Goal: Task Accomplishment & Management: Complete application form

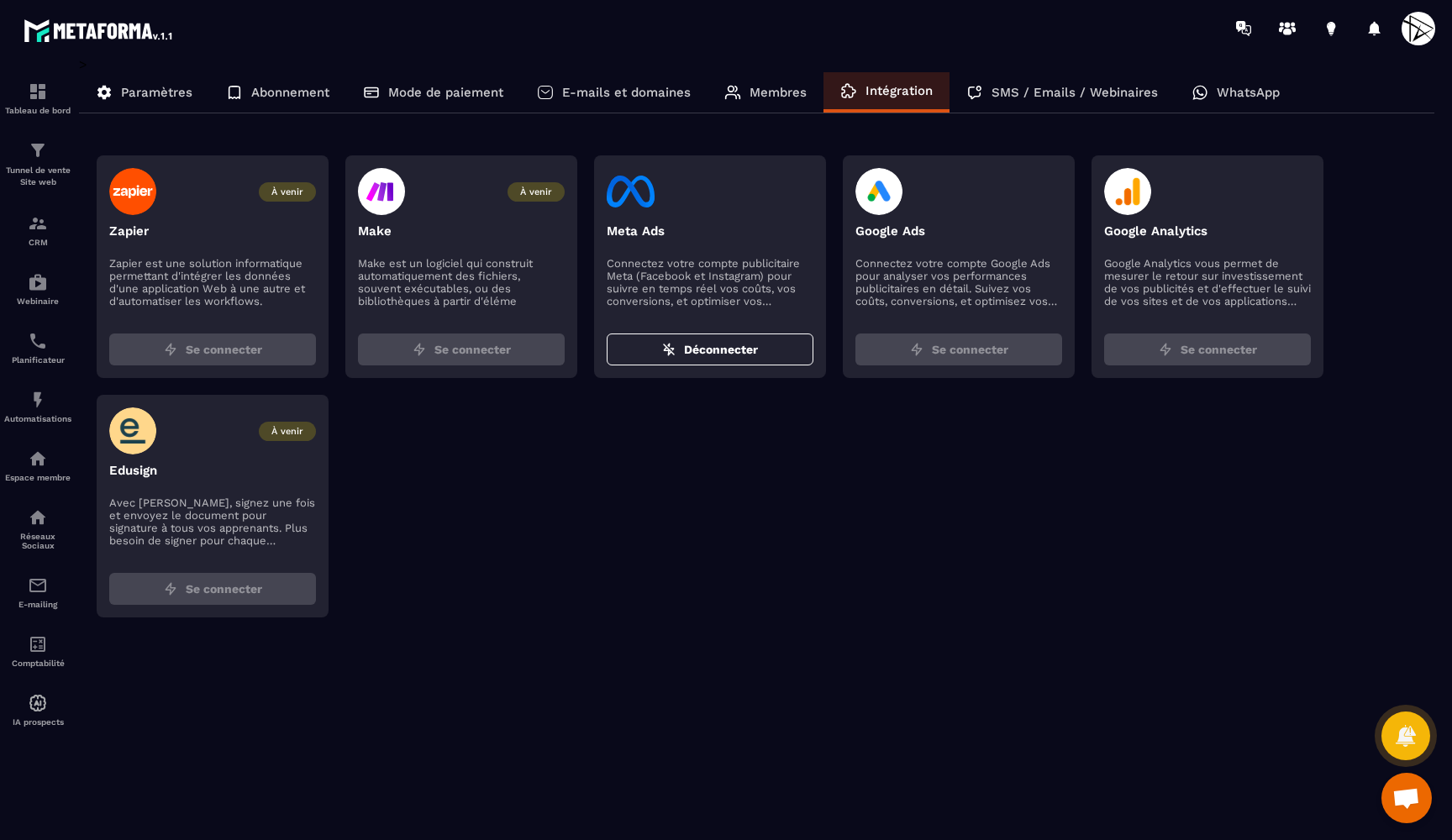
click at [783, 88] on p "Membres" at bounding box center [778, 92] width 57 height 16
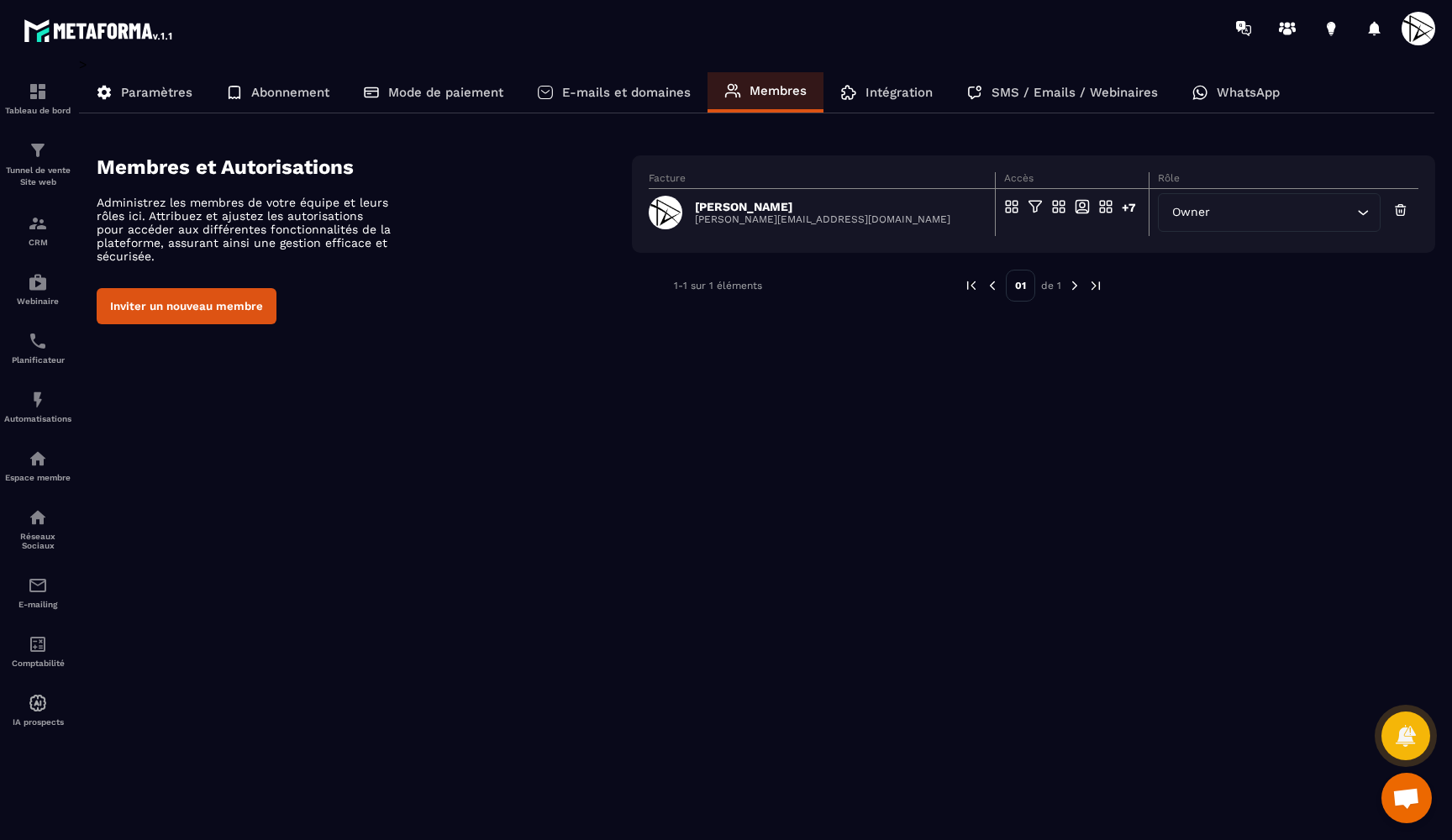
click at [432, 370] on div "> Paramètres Abonnement Mode de paiement E-mails et domaines Membres Intégratio…" at bounding box center [757, 437] width 1356 height 761
click at [210, 302] on button "Inviter un nouveau membre" at bounding box center [186, 306] width 180 height 36
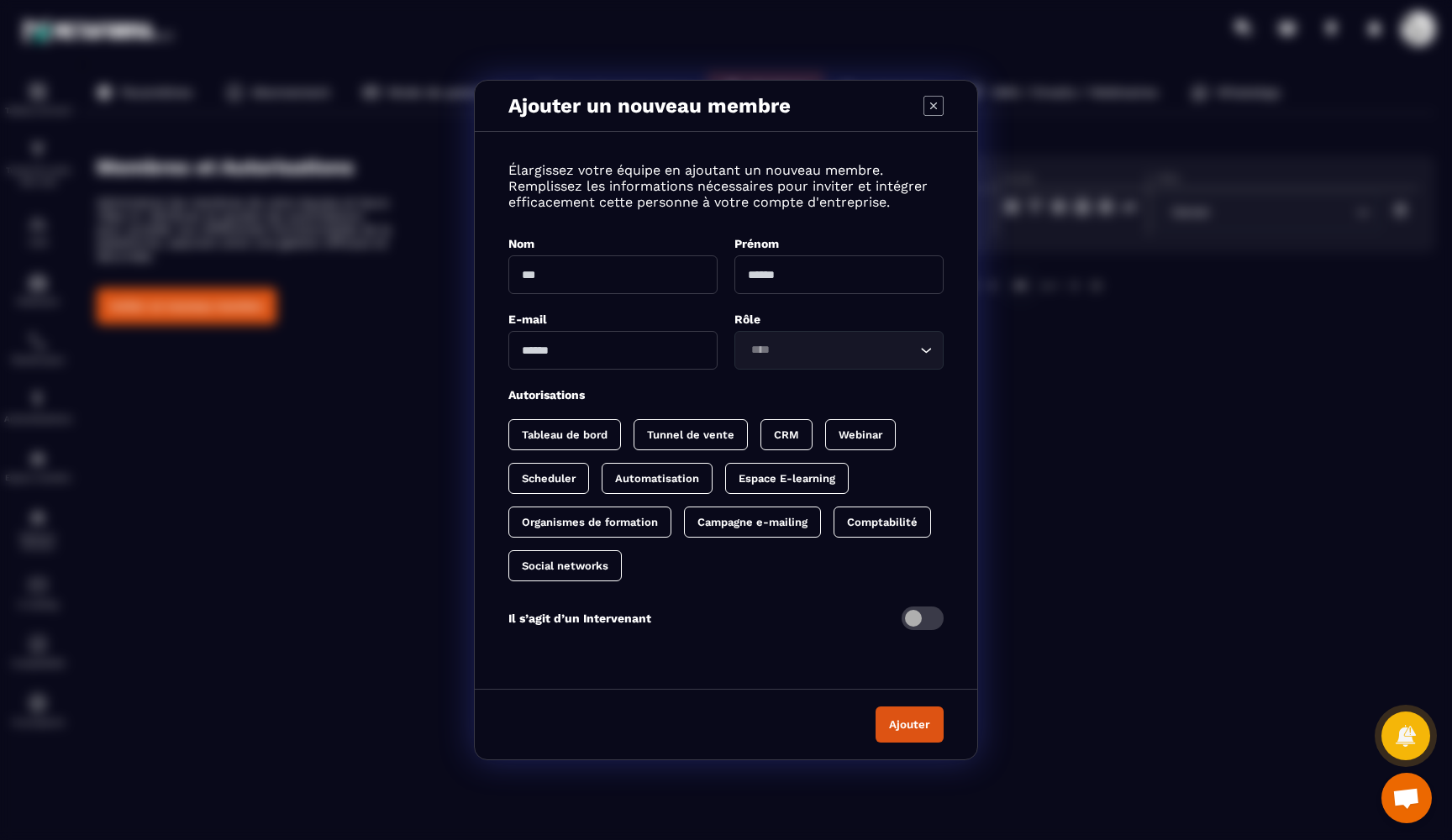
click at [932, 624] on span "Modal window" at bounding box center [922, 618] width 42 height 24
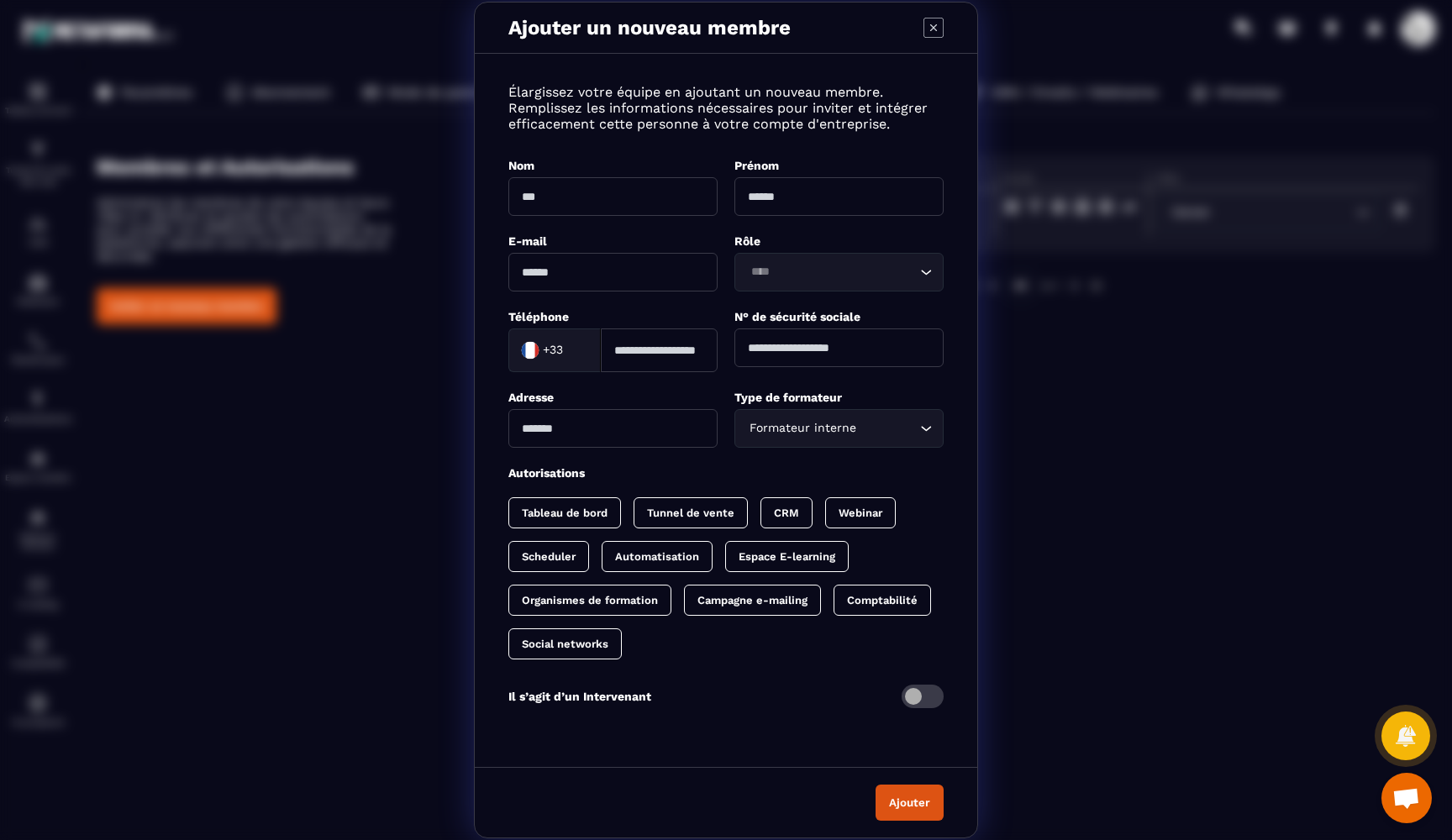
click at [917, 700] on span "Modal window" at bounding box center [922, 697] width 42 height 24
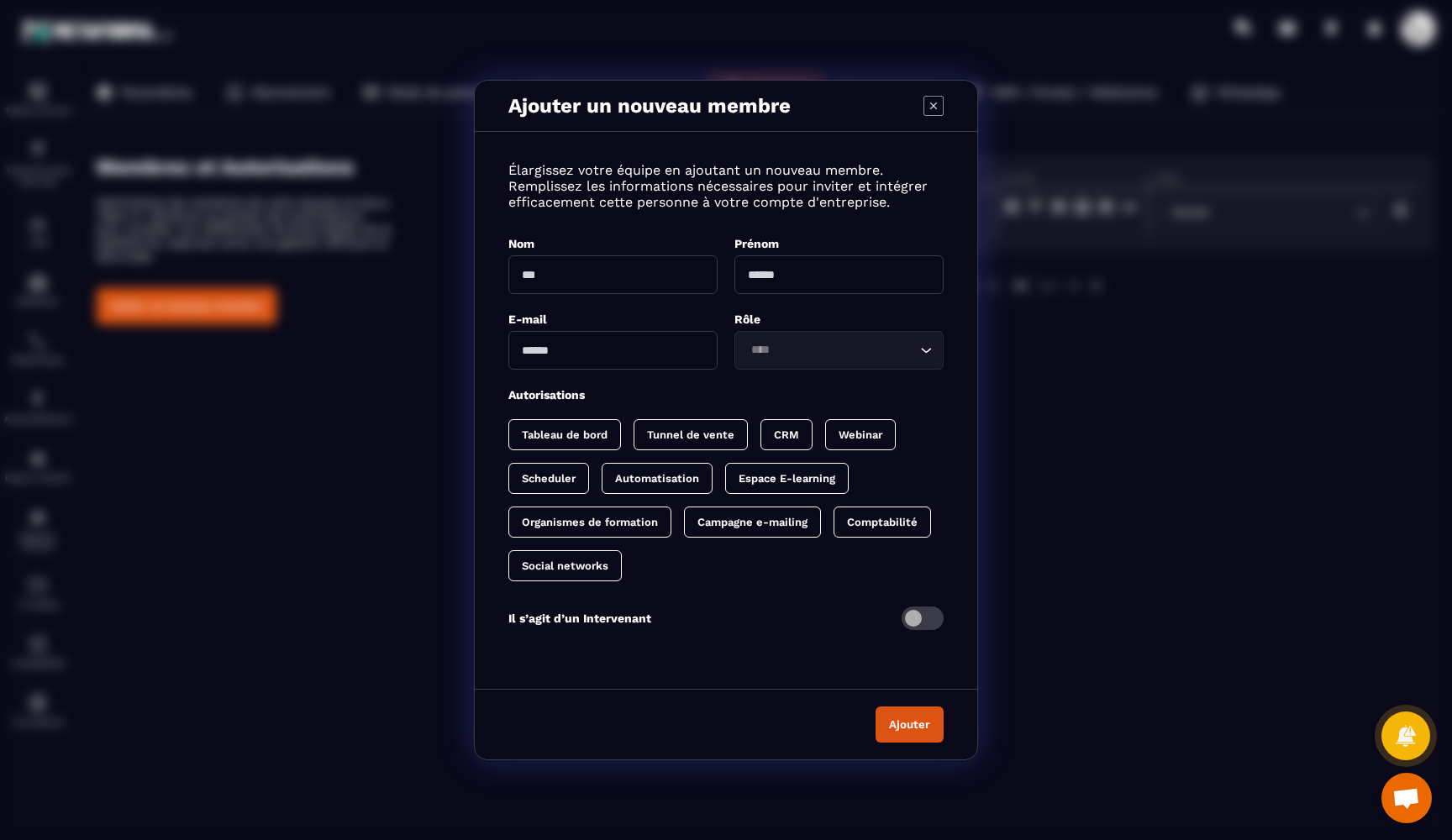
click at [926, 614] on span "Modal window" at bounding box center [922, 618] width 42 height 24
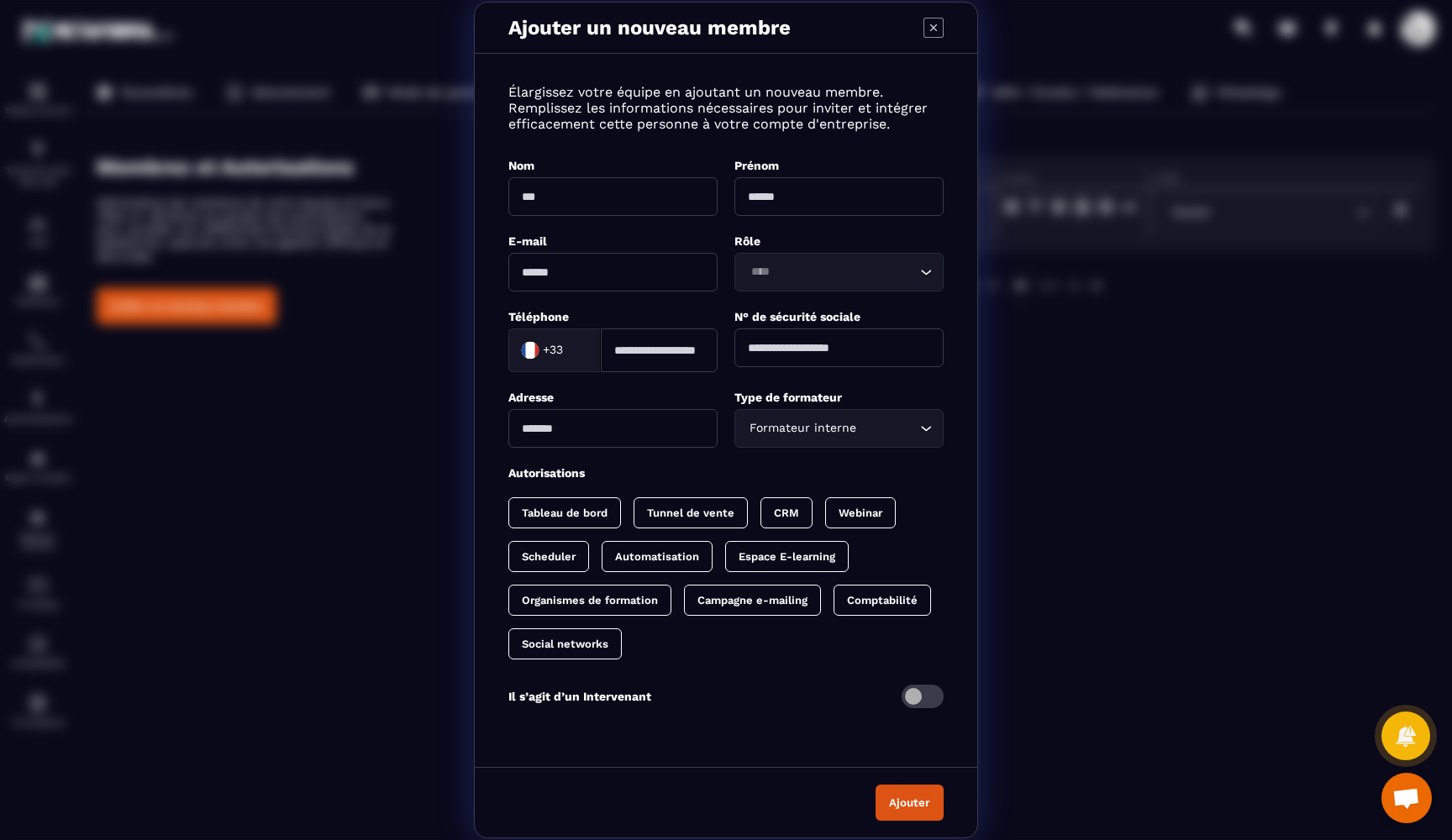
click at [916, 690] on span "Modal window" at bounding box center [922, 697] width 42 height 24
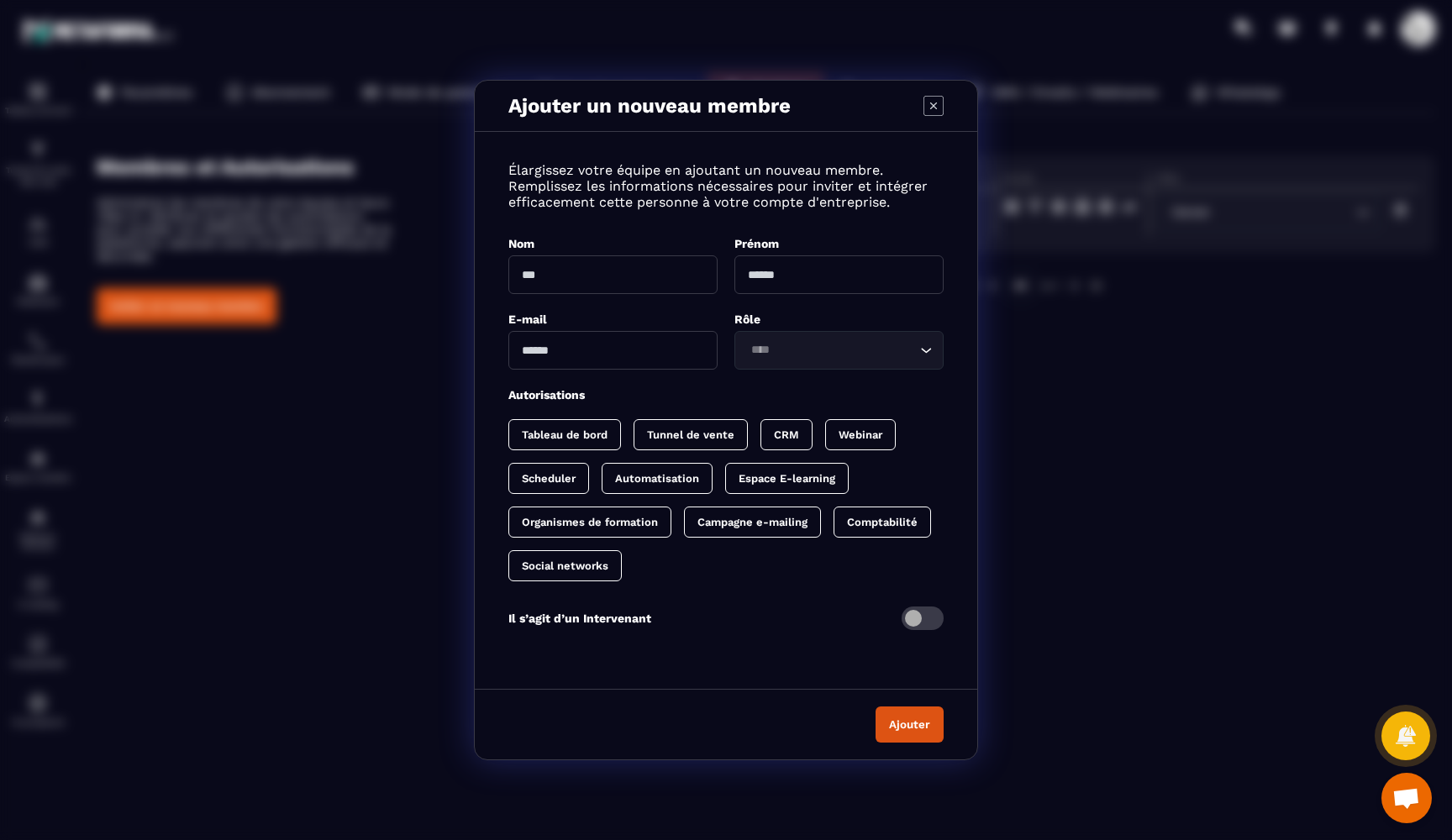
click at [918, 620] on span "Modal window" at bounding box center [922, 618] width 42 height 24
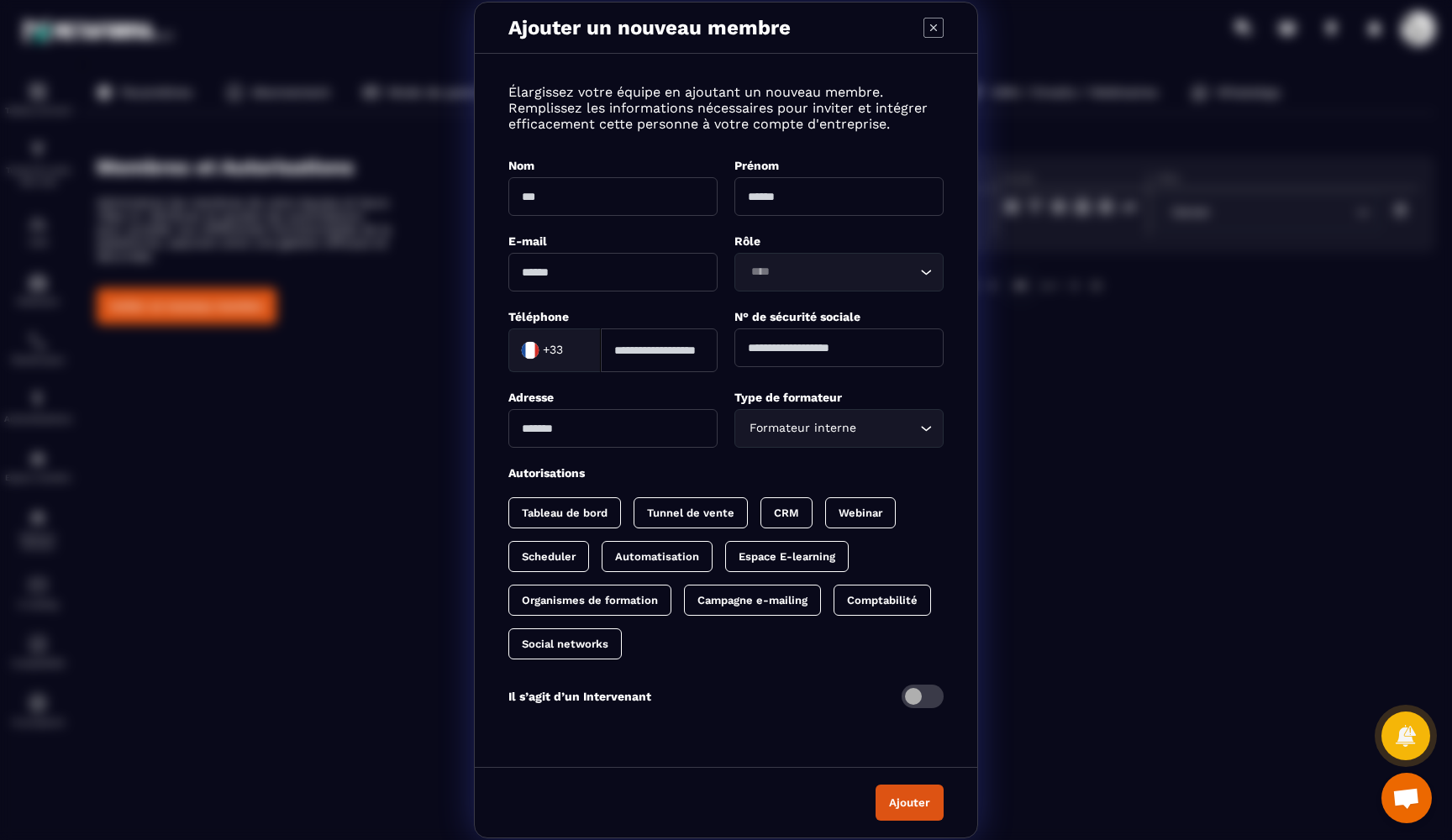
click at [846, 437] on div "Formateur interne" at bounding box center [830, 429] width 174 height 18
click at [811, 685] on div "Élargissez votre équipe en ajoutant un nouveau membre. Remplissez les informati…" at bounding box center [725, 406] width 503 height 671
click at [825, 427] on div "Formateur interne" at bounding box center [830, 429] width 174 height 18
click at [825, 427] on input "Search for option" at bounding box center [830, 429] width 171 height 18
click at [827, 704] on div "Il s’agit d’un Intervenant" at bounding box center [725, 697] width 435 height 24
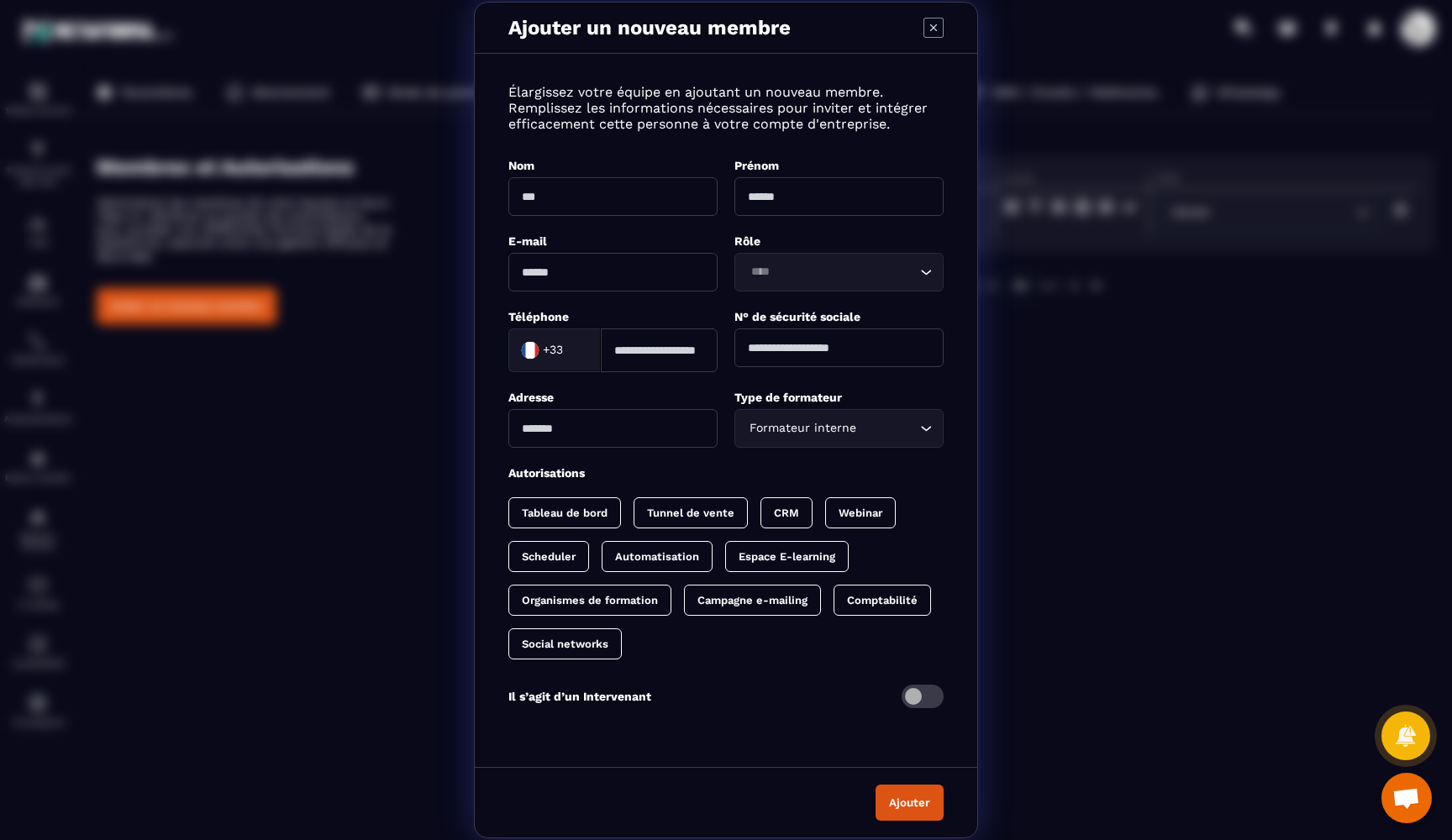
click at [916, 704] on span "Modal window" at bounding box center [922, 697] width 42 height 24
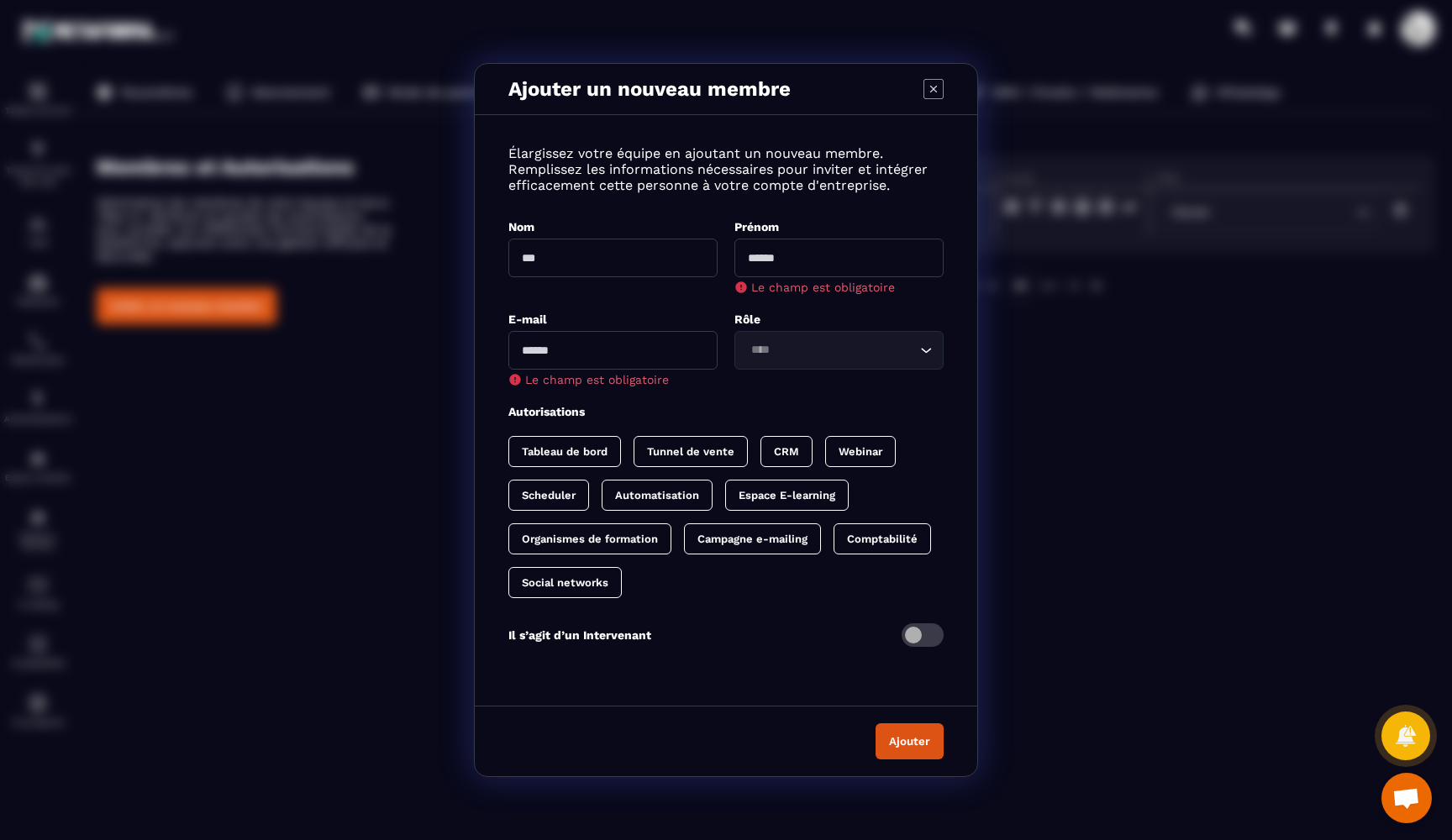
click at [659, 219] on div "Nom" at bounding box center [612, 227] width 209 height 16
click at [933, 90] on icon "Modal window" at bounding box center [933, 88] width 6 height 6
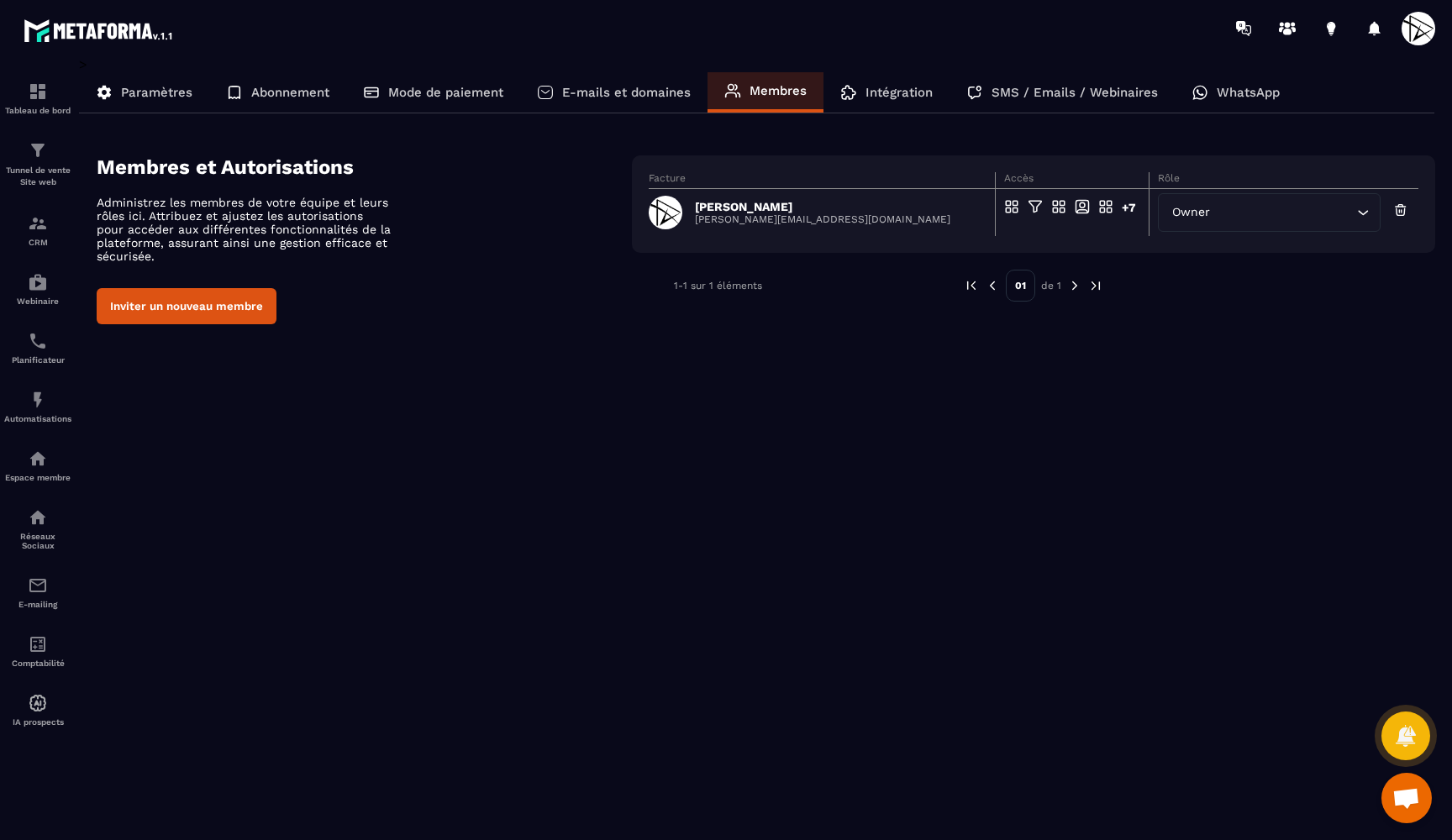
click at [840, 468] on div "> Paramètres Abonnement Mode de paiement E-mails et domaines Membres Intégratio…" at bounding box center [757, 437] width 1356 height 761
click at [1215, 227] on div "Owner Loading..." at bounding box center [1269, 213] width 223 height 38
click at [197, 303] on button "Inviter un nouveau membre" at bounding box center [186, 306] width 180 height 36
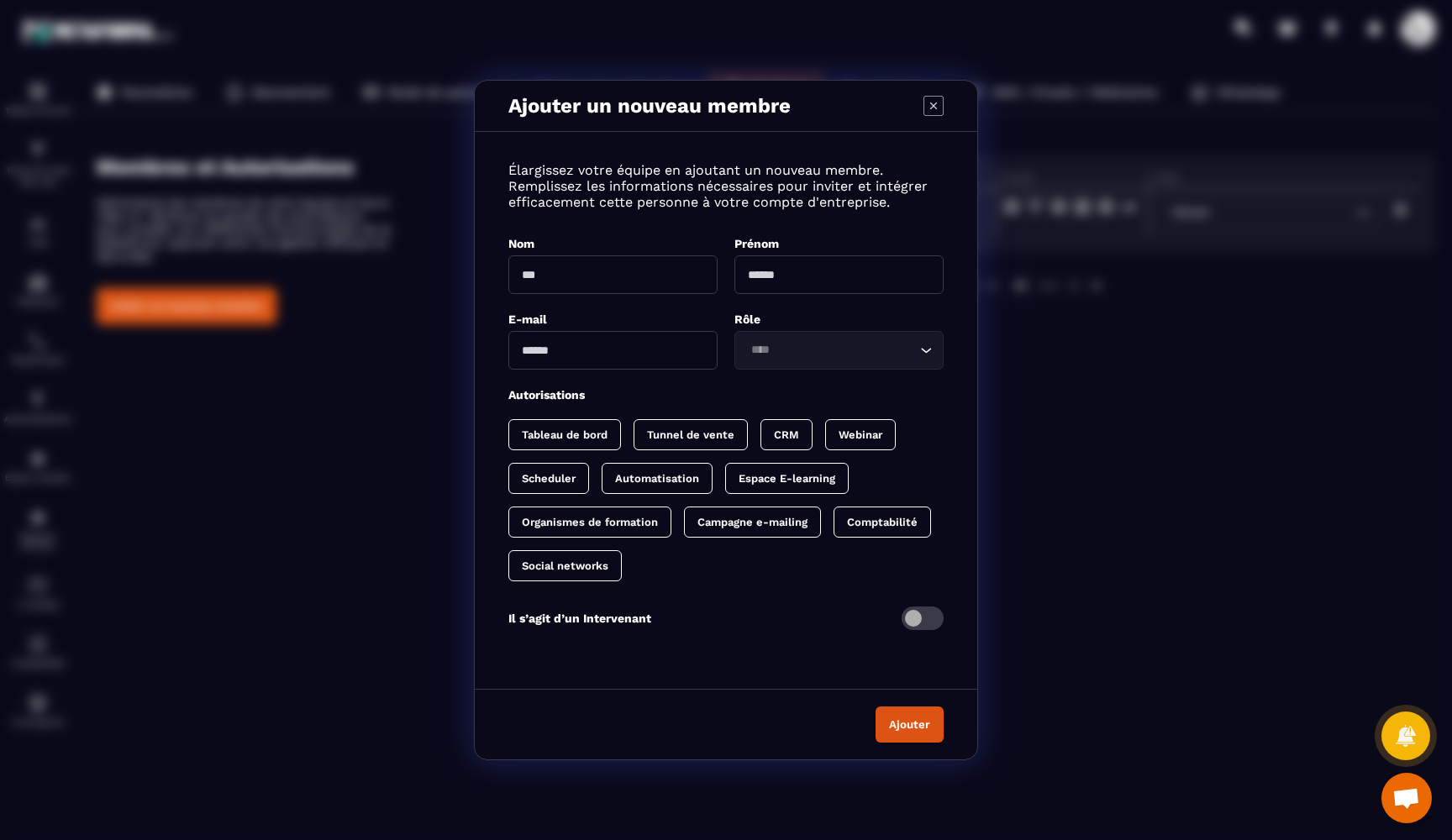
click at [937, 104] on icon "Modal window" at bounding box center [933, 106] width 20 height 20
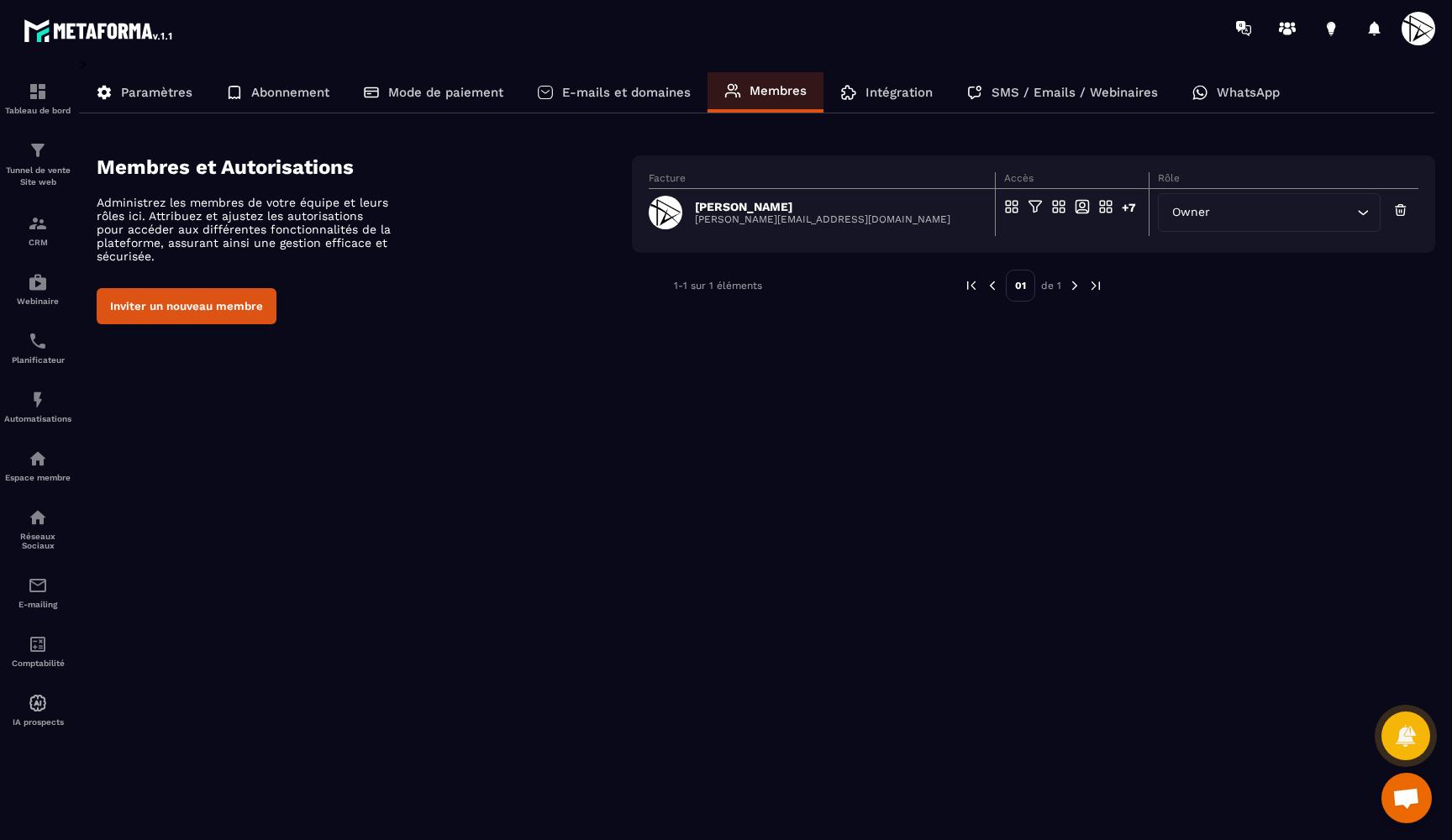
click at [791, 474] on div "> Paramètres Abonnement Mode de paiement E-mails et domaines Membres Intégratio…" at bounding box center [757, 437] width 1356 height 761
click at [211, 302] on button "Inviter un nouveau membre" at bounding box center [186, 306] width 180 height 36
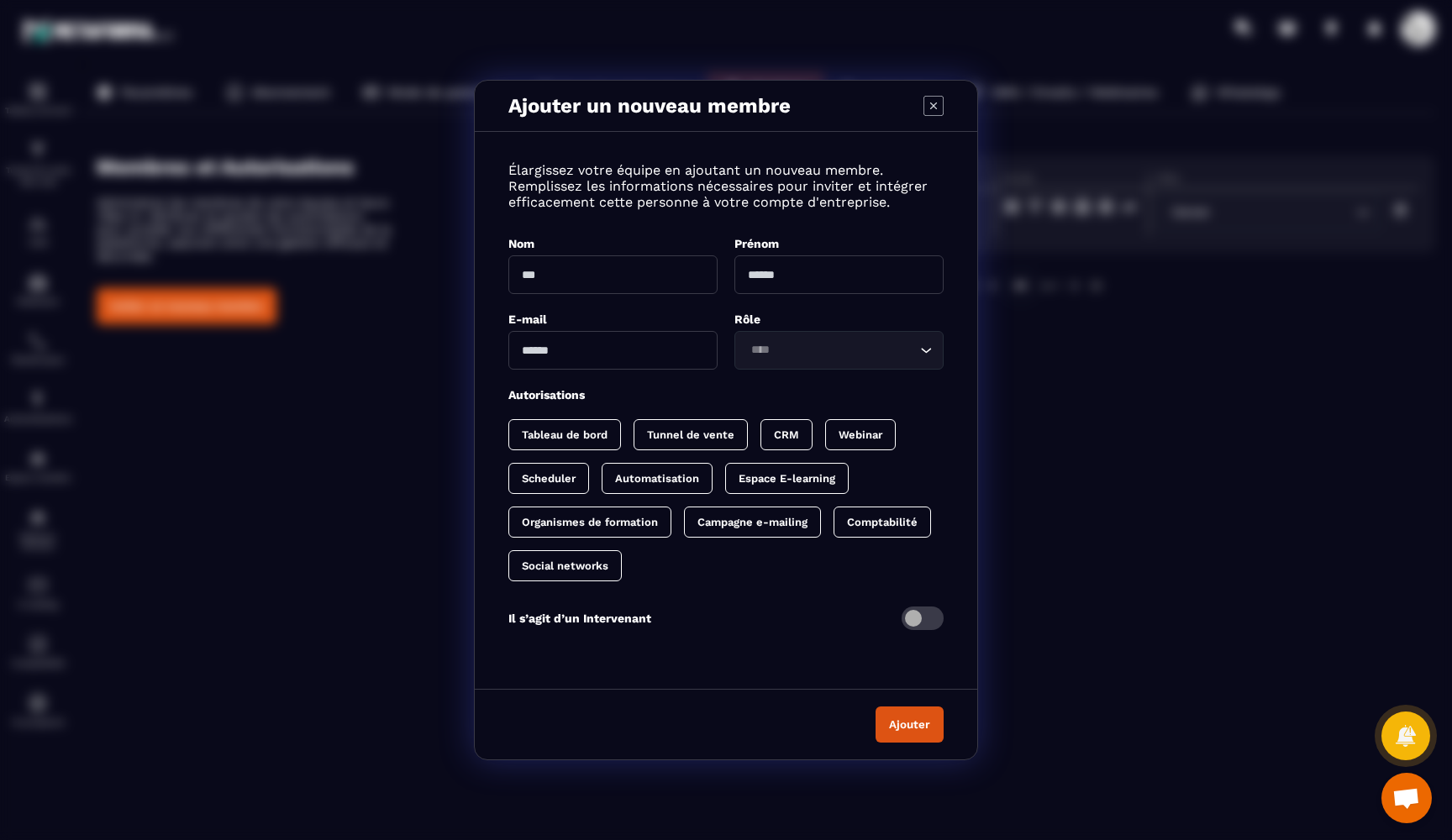
click at [943, 108] on icon "Modal window" at bounding box center [933, 106] width 20 height 20
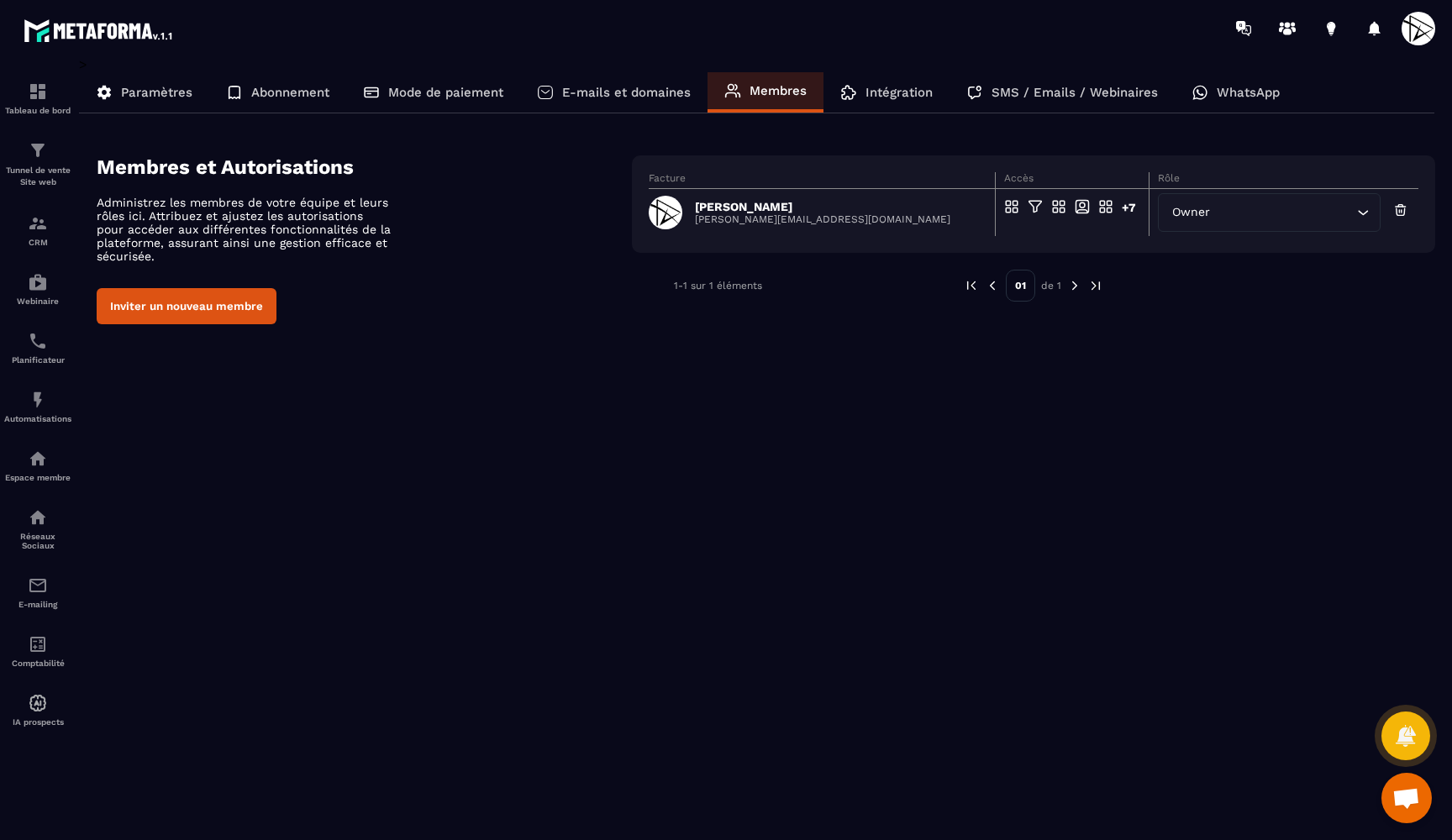
click at [219, 304] on button "Inviter un nouveau membre" at bounding box center [186, 306] width 180 height 36
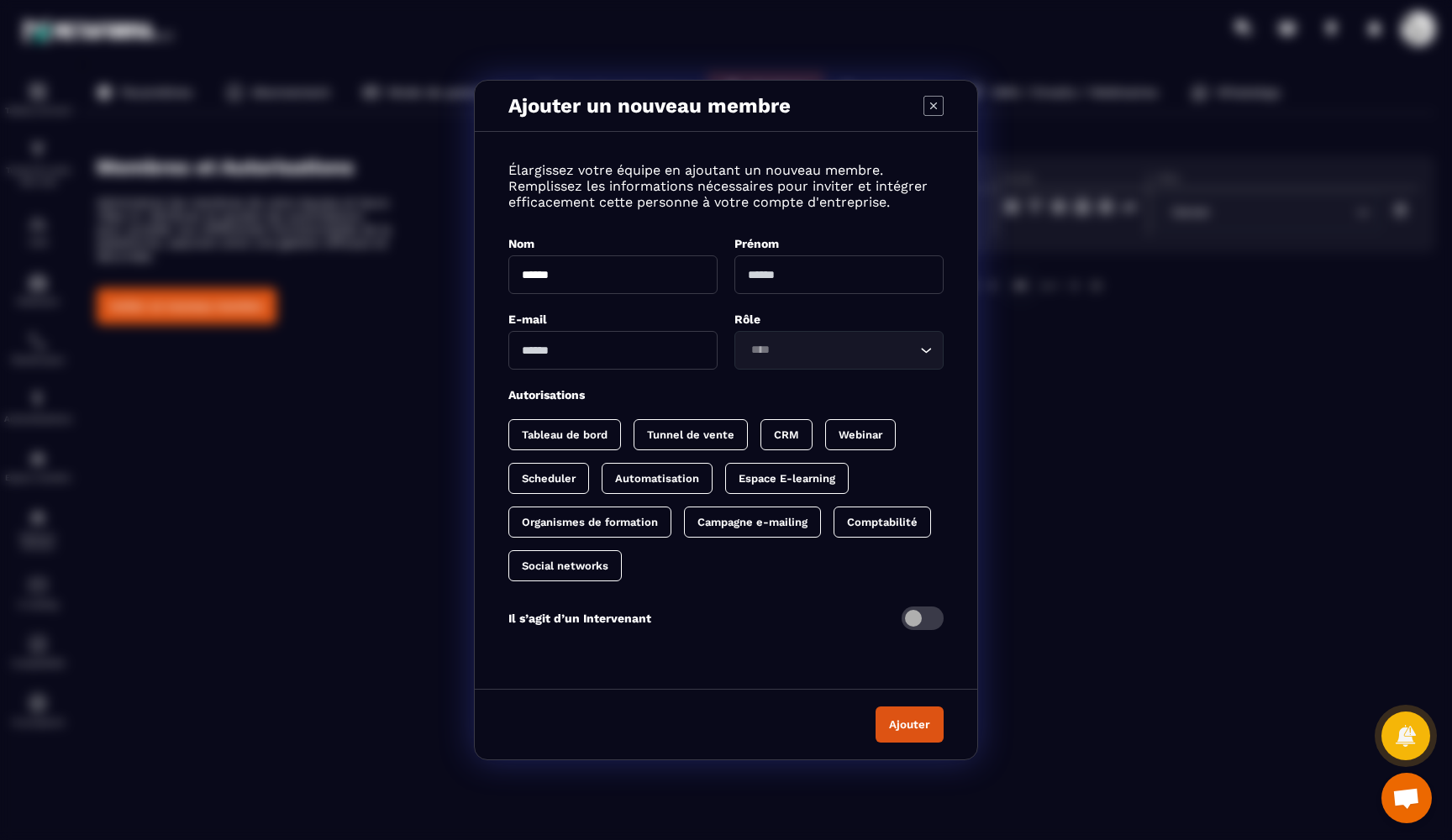
type input "******"
type input "*****"
click at [776, 326] on div "Rôle" at bounding box center [838, 319] width 209 height 16
click at [765, 350] on input "Search for option" at bounding box center [830, 350] width 171 height 18
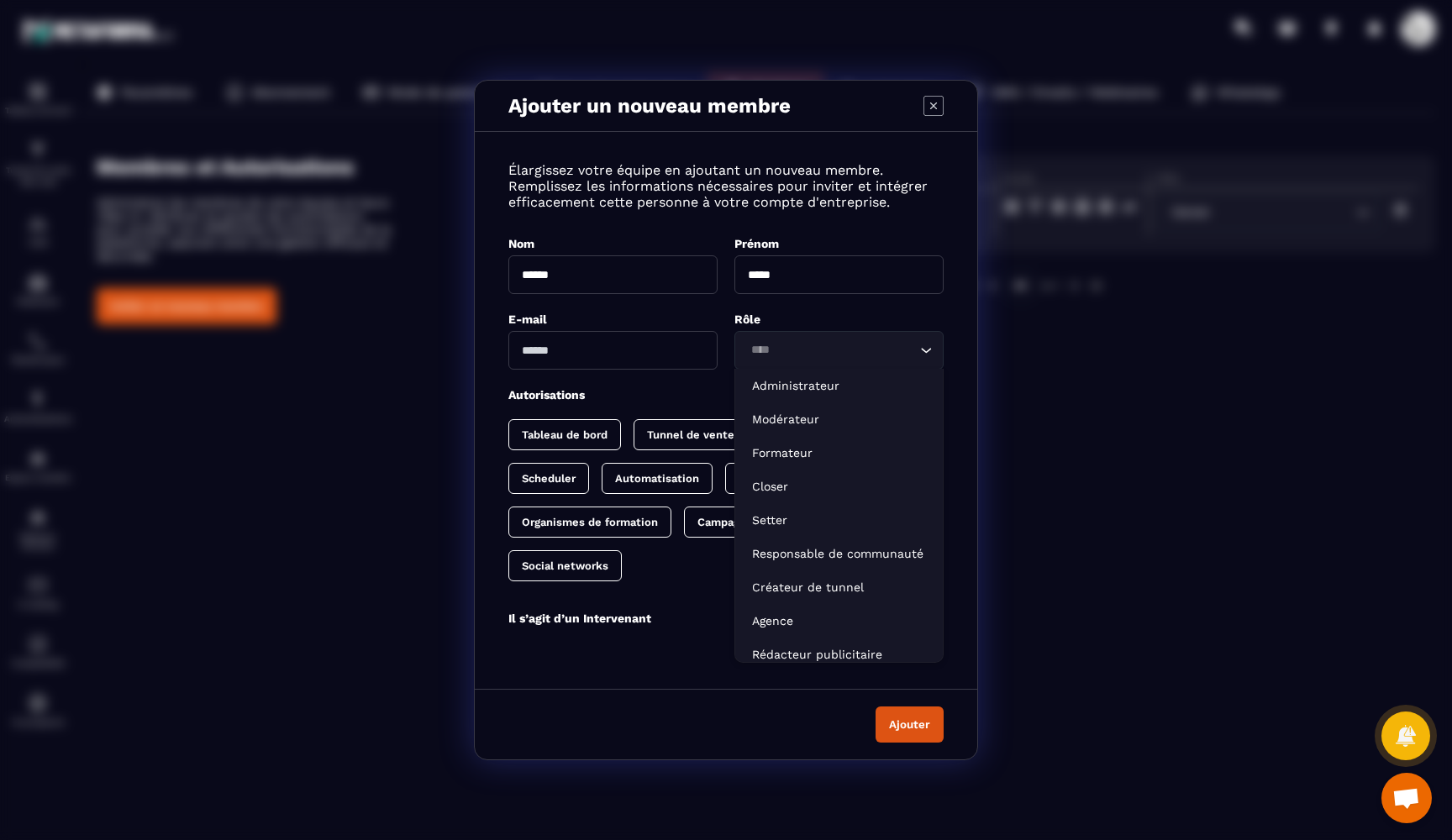
click at [768, 283] on input "*****" at bounding box center [838, 275] width 209 height 38
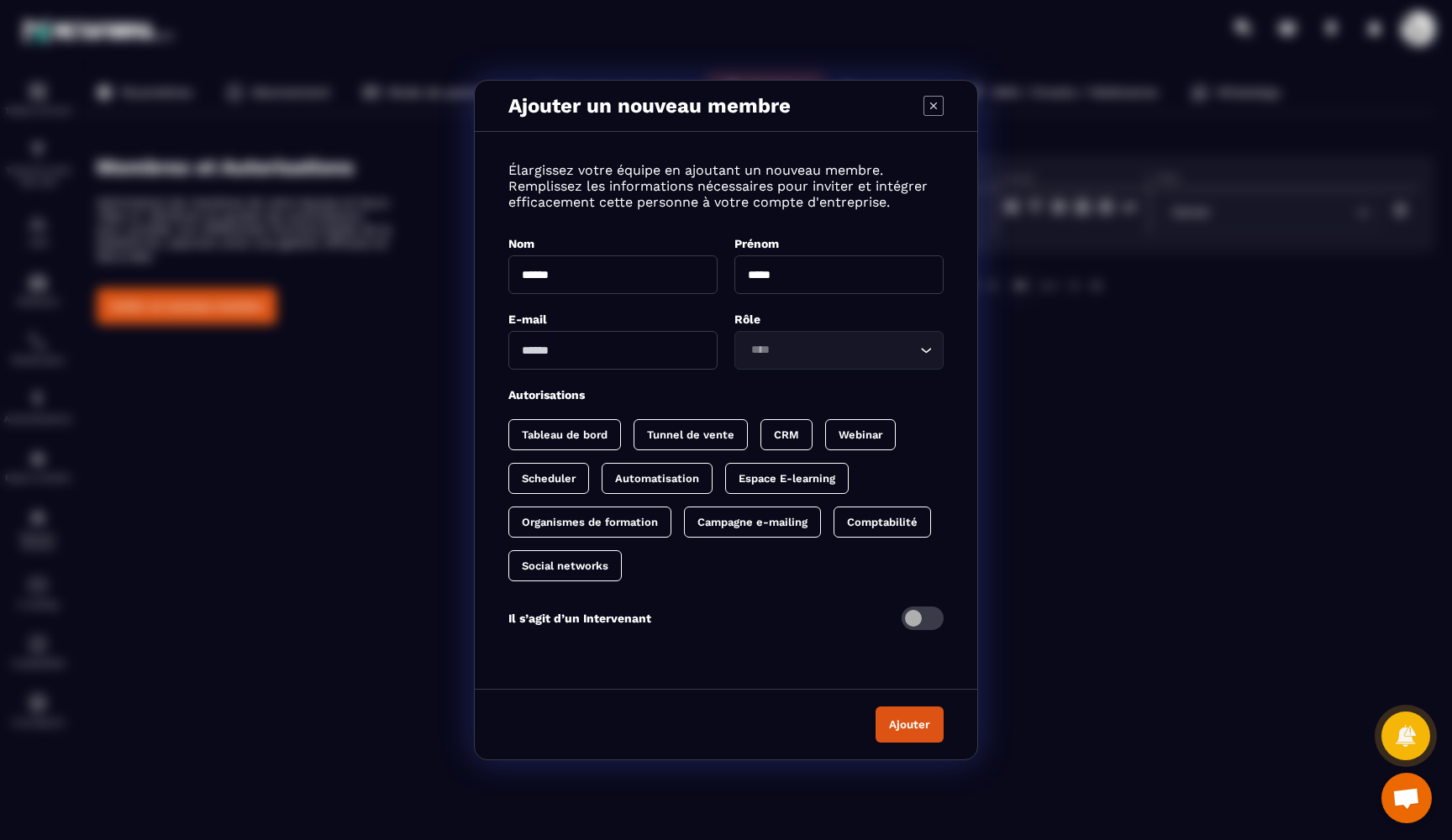
click at [617, 357] on input "Modal window" at bounding box center [612, 350] width 209 height 38
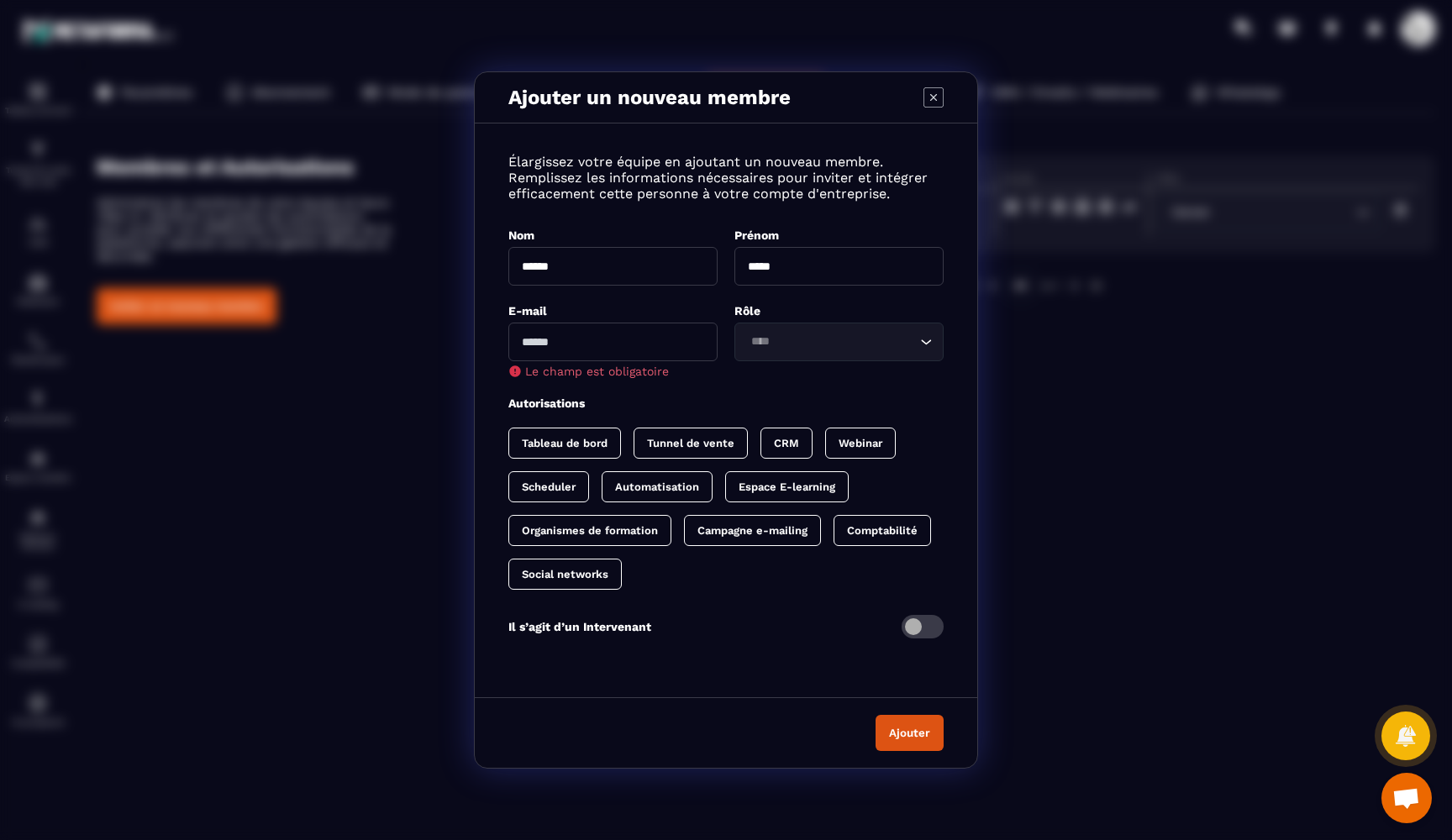
paste input "**********"
type input "**********"
click at [801, 359] on div "Loading..." at bounding box center [838, 342] width 209 height 38
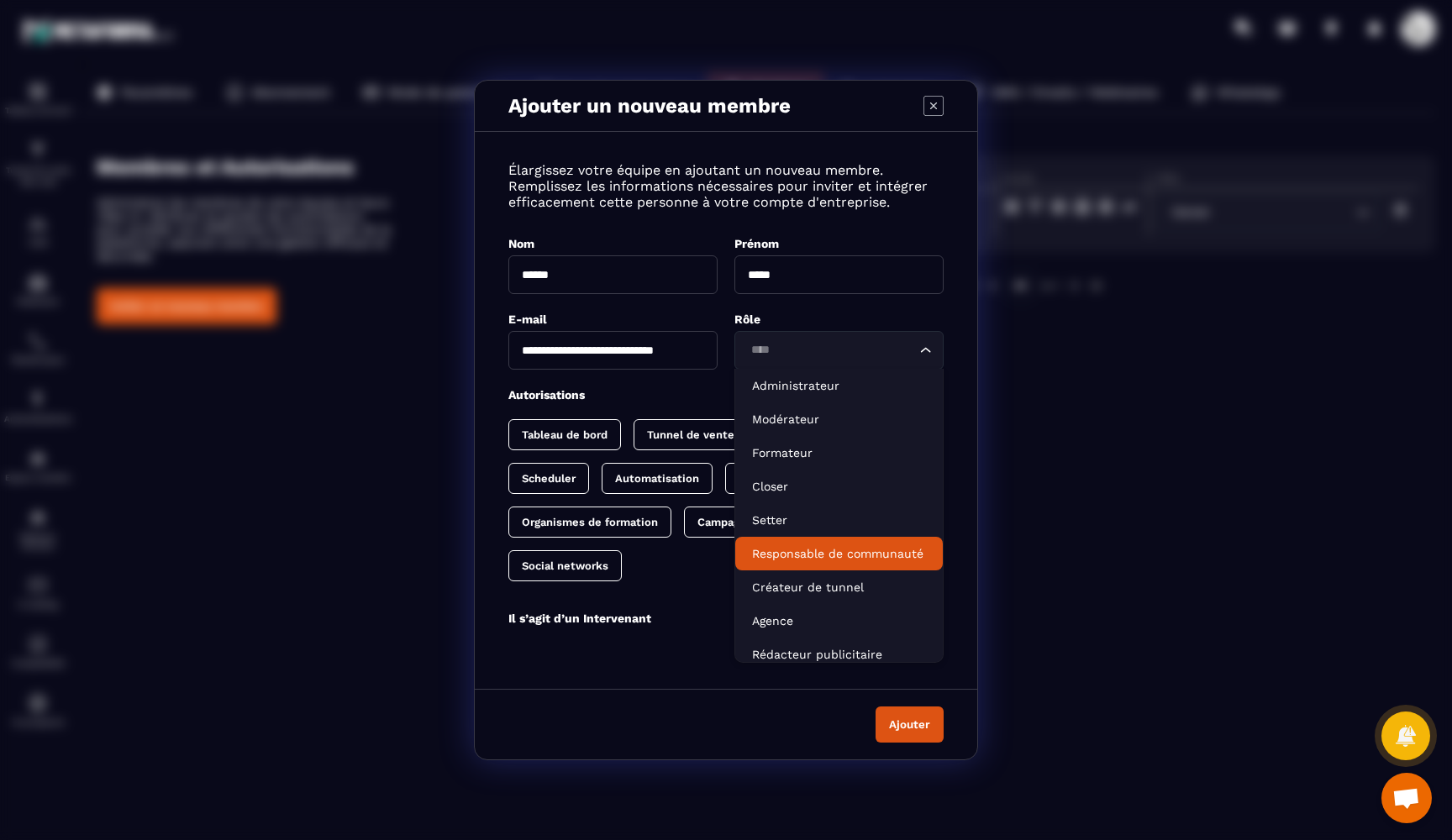
click at [804, 549] on p "Responsable de communauté" at bounding box center [838, 554] width 174 height 16
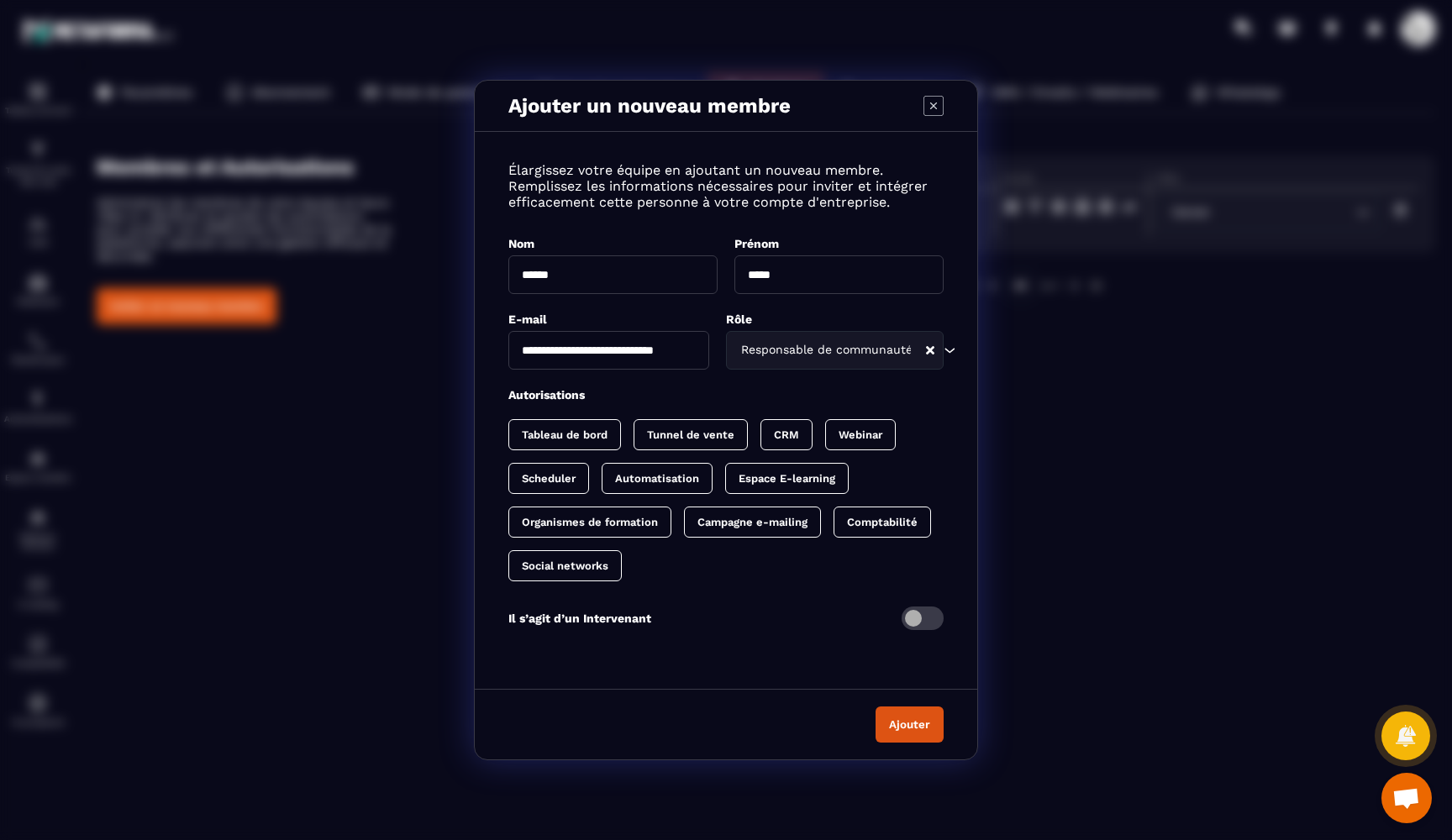
click at [546, 438] on p "Tableau de bord" at bounding box center [565, 435] width 86 height 13
click at [698, 436] on p "Tunnel de vente" at bounding box center [708, 435] width 88 height 13
click at [835, 435] on div "CRM" at bounding box center [819, 435] width 52 height 31
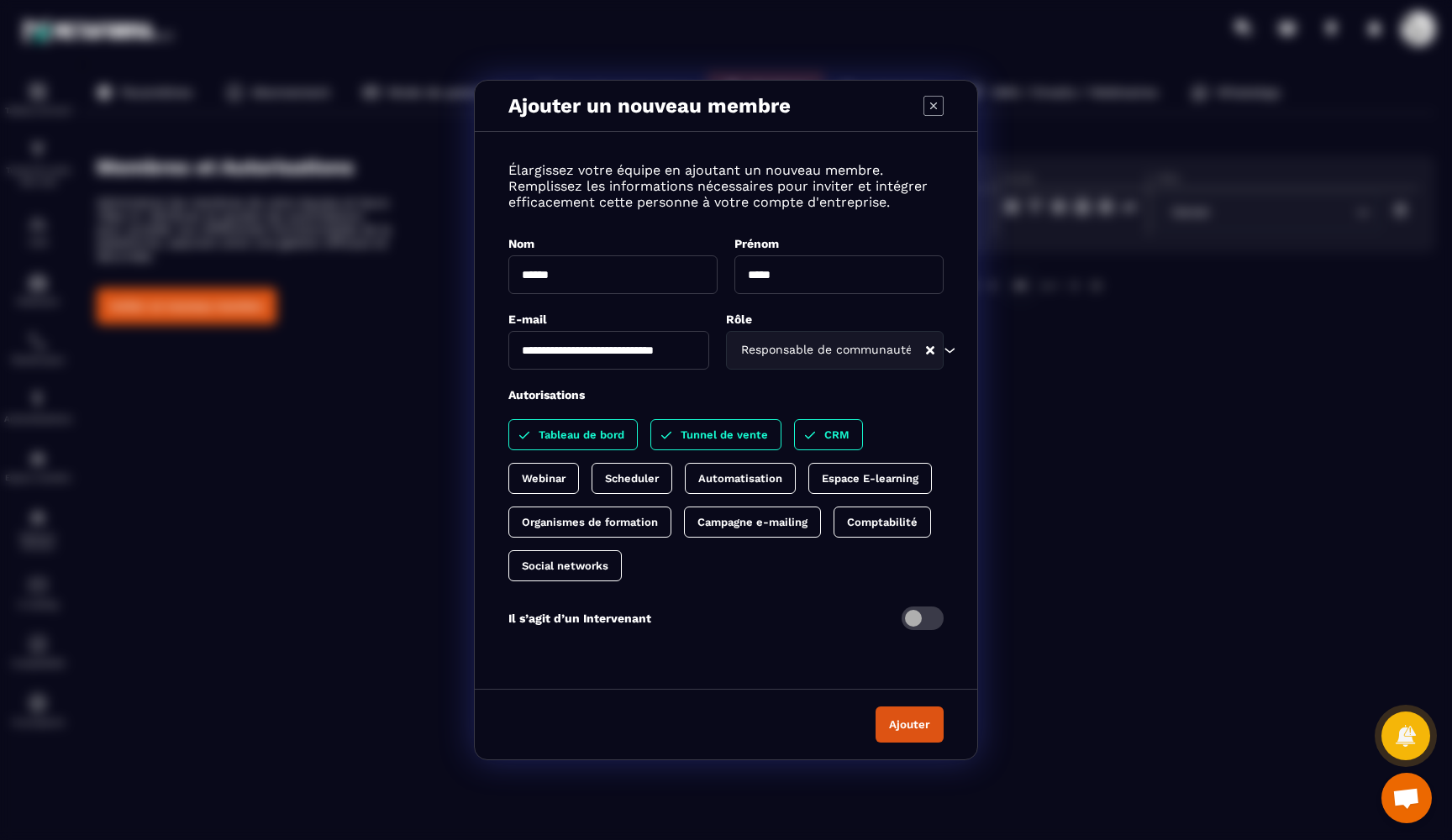
click at [544, 479] on p "Webinar" at bounding box center [544, 479] width 44 height 13
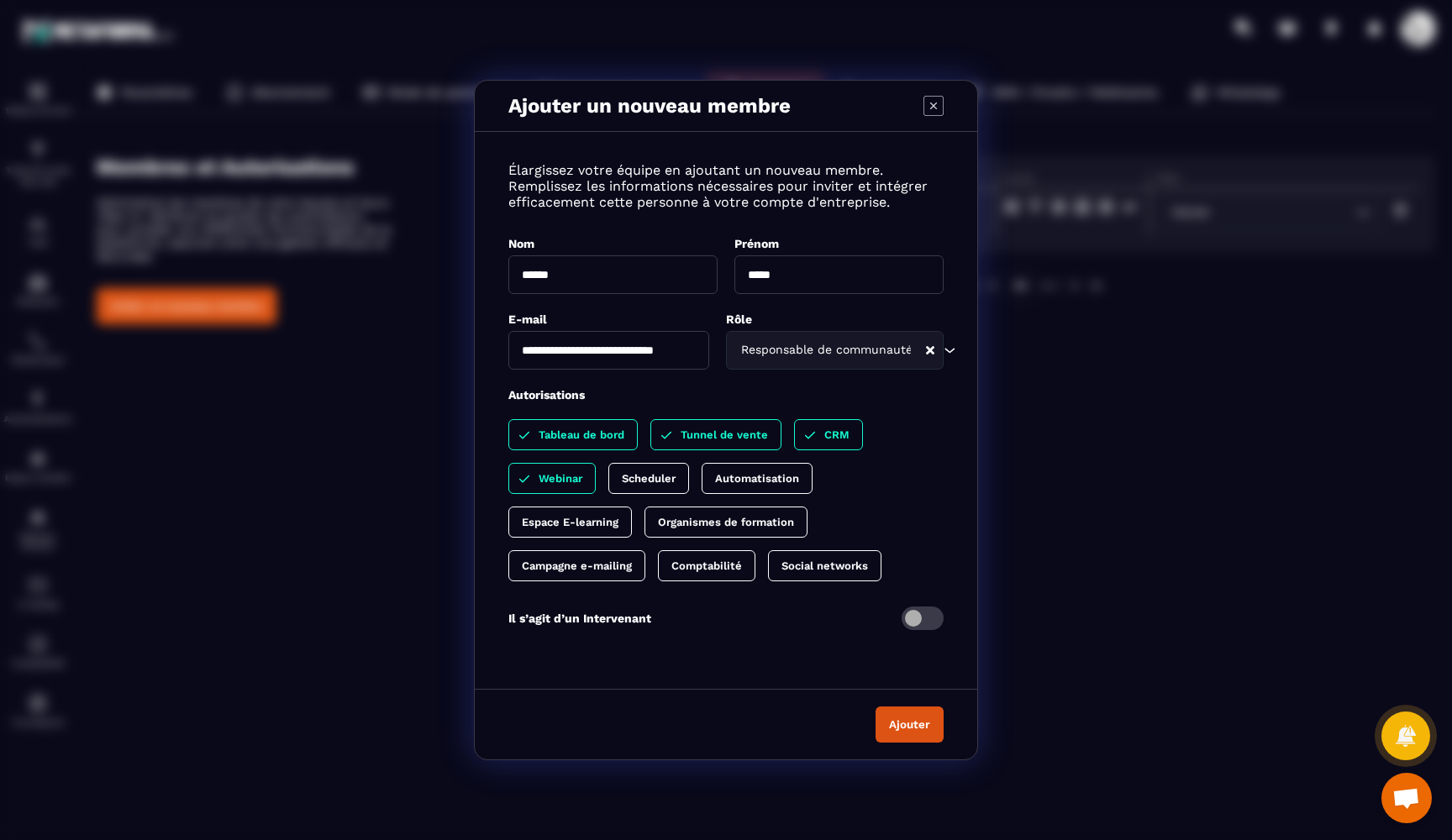
click at [634, 479] on p "Scheduler" at bounding box center [648, 479] width 54 height 13
click at [770, 482] on p "Automatisation" at bounding box center [773, 479] width 84 height 13
click at [617, 531] on div "Espace E-learning" at bounding box center [569, 522] width 123 height 31
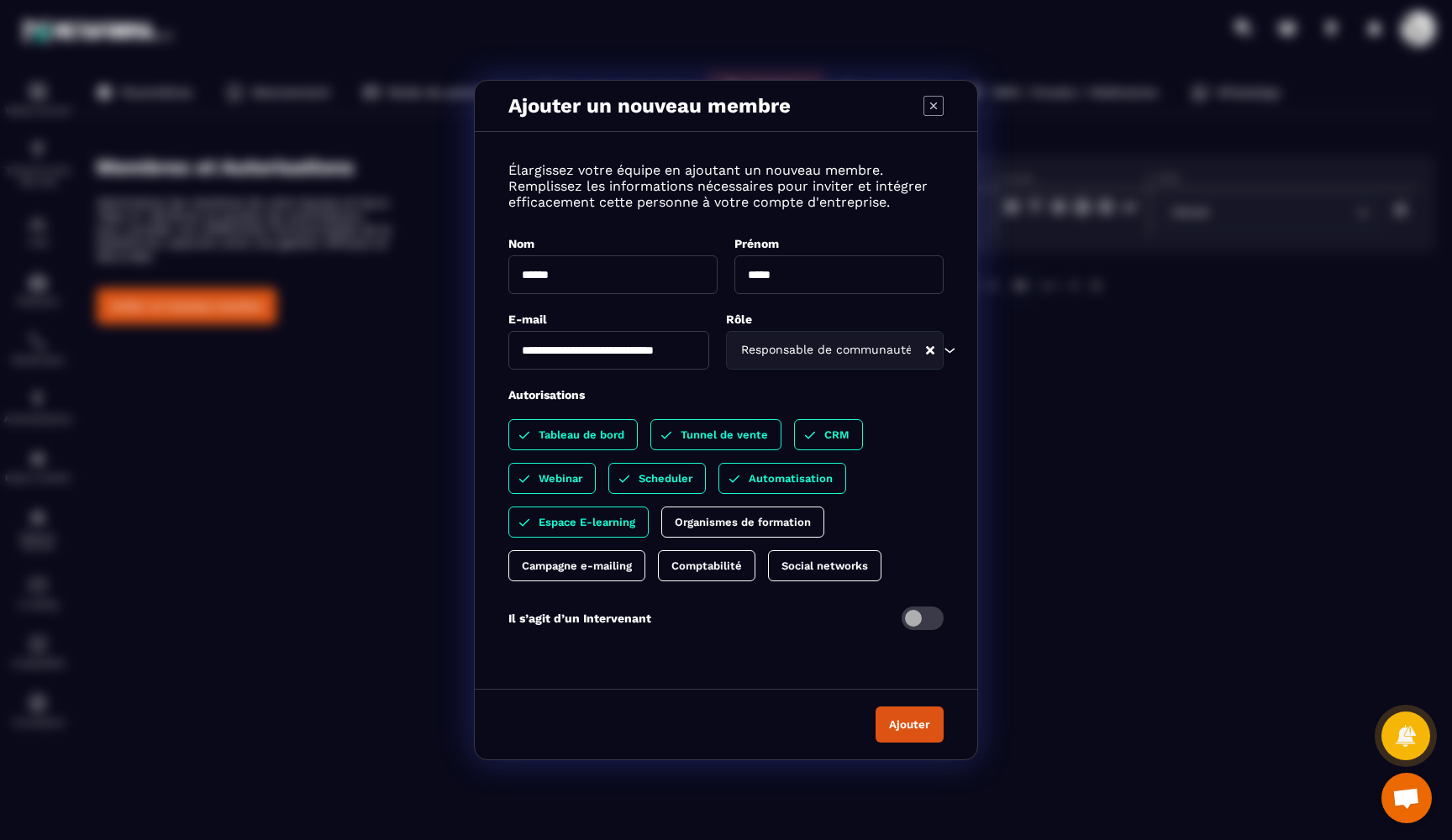
click at [705, 532] on div "Organismes de formation" at bounding box center [742, 522] width 163 height 31
click at [614, 575] on div "Campagne e-mailing" at bounding box center [576, 565] width 137 height 31
click at [831, 568] on p "Social networks" at bounding box center [841, 565] width 87 height 13
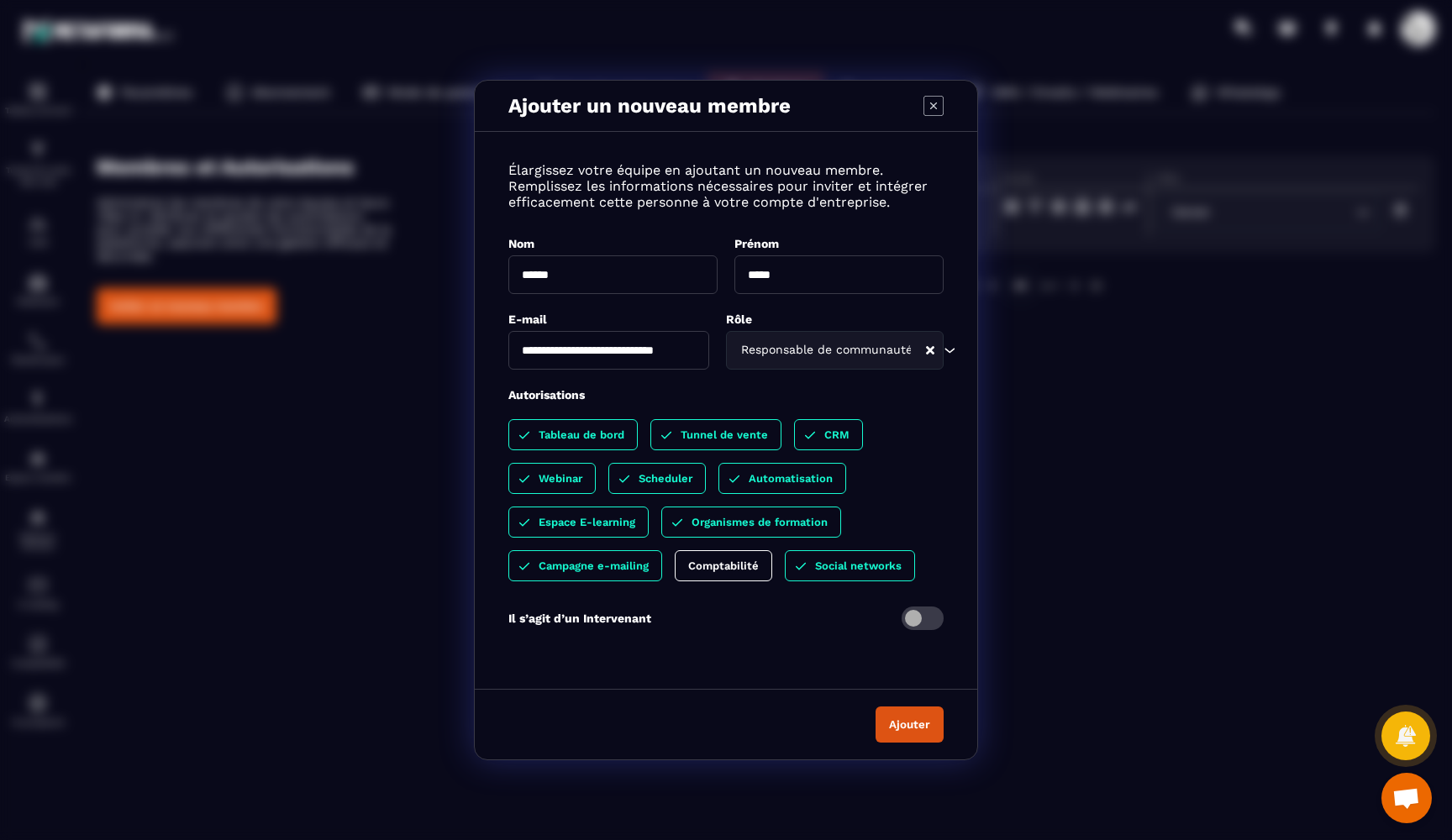
click at [897, 726] on button "Ajouter" at bounding box center [909, 725] width 68 height 36
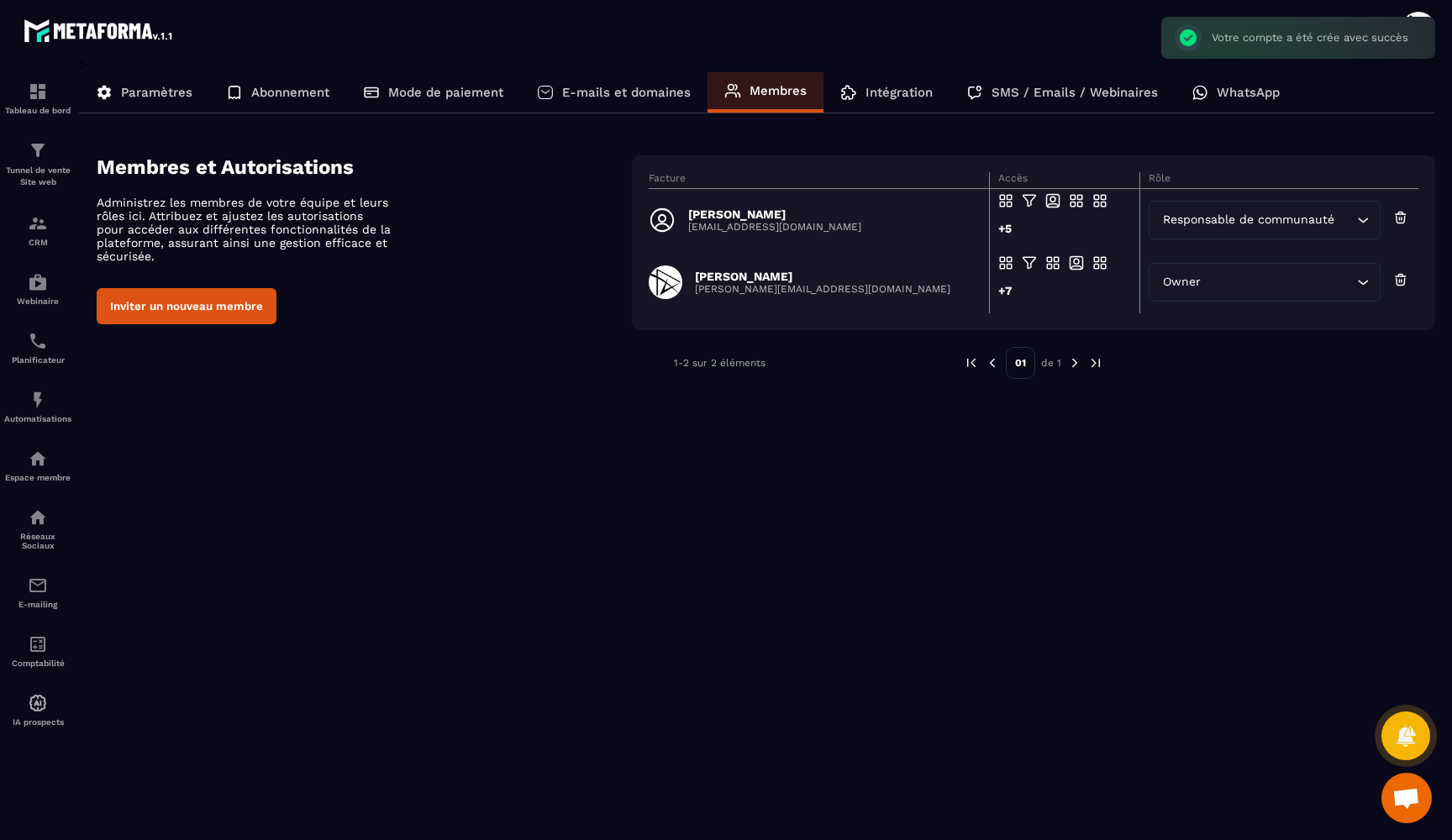
click at [234, 302] on button "Inviter un nouveau membre" at bounding box center [186, 306] width 180 height 36
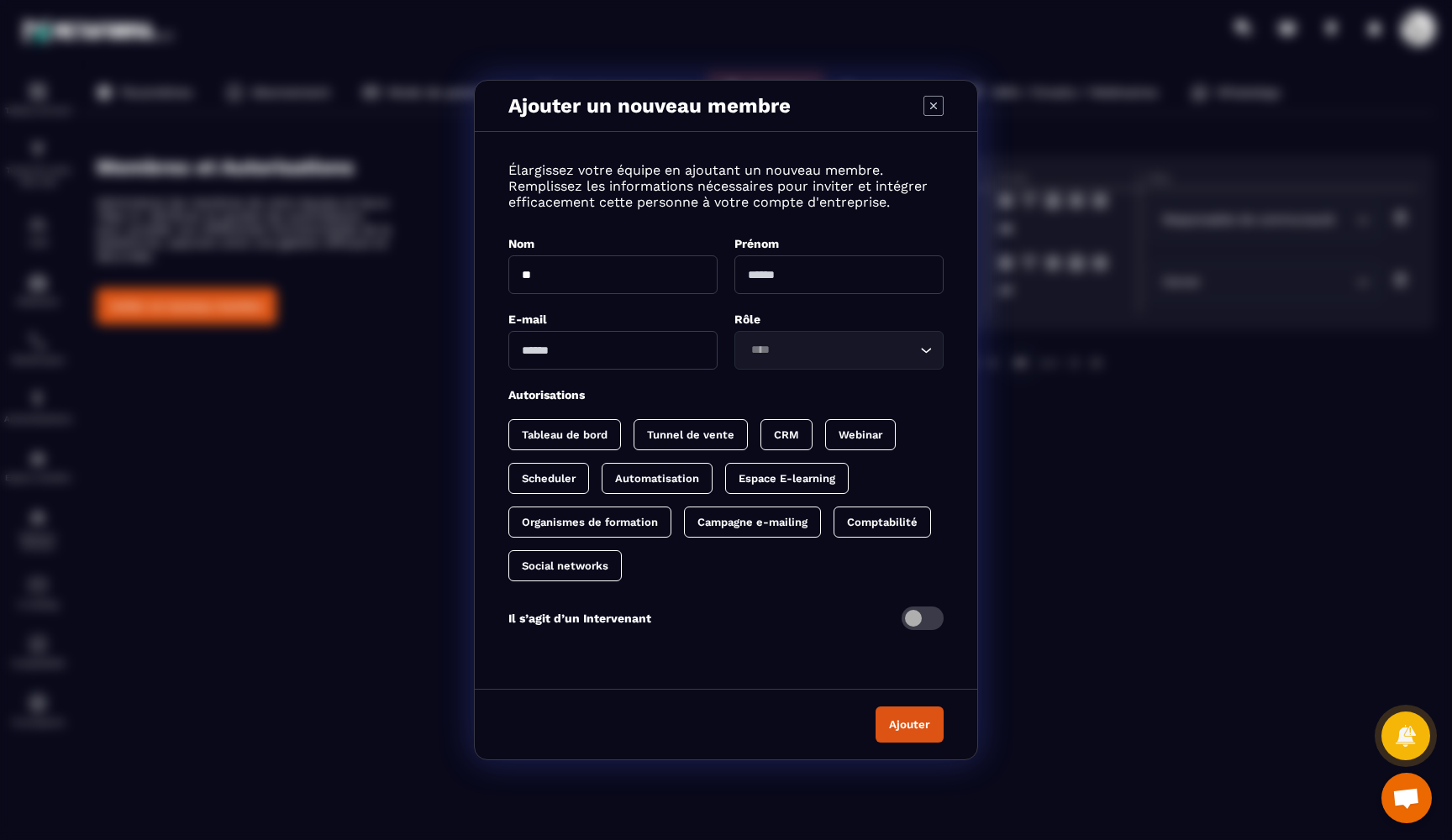
type input "*"
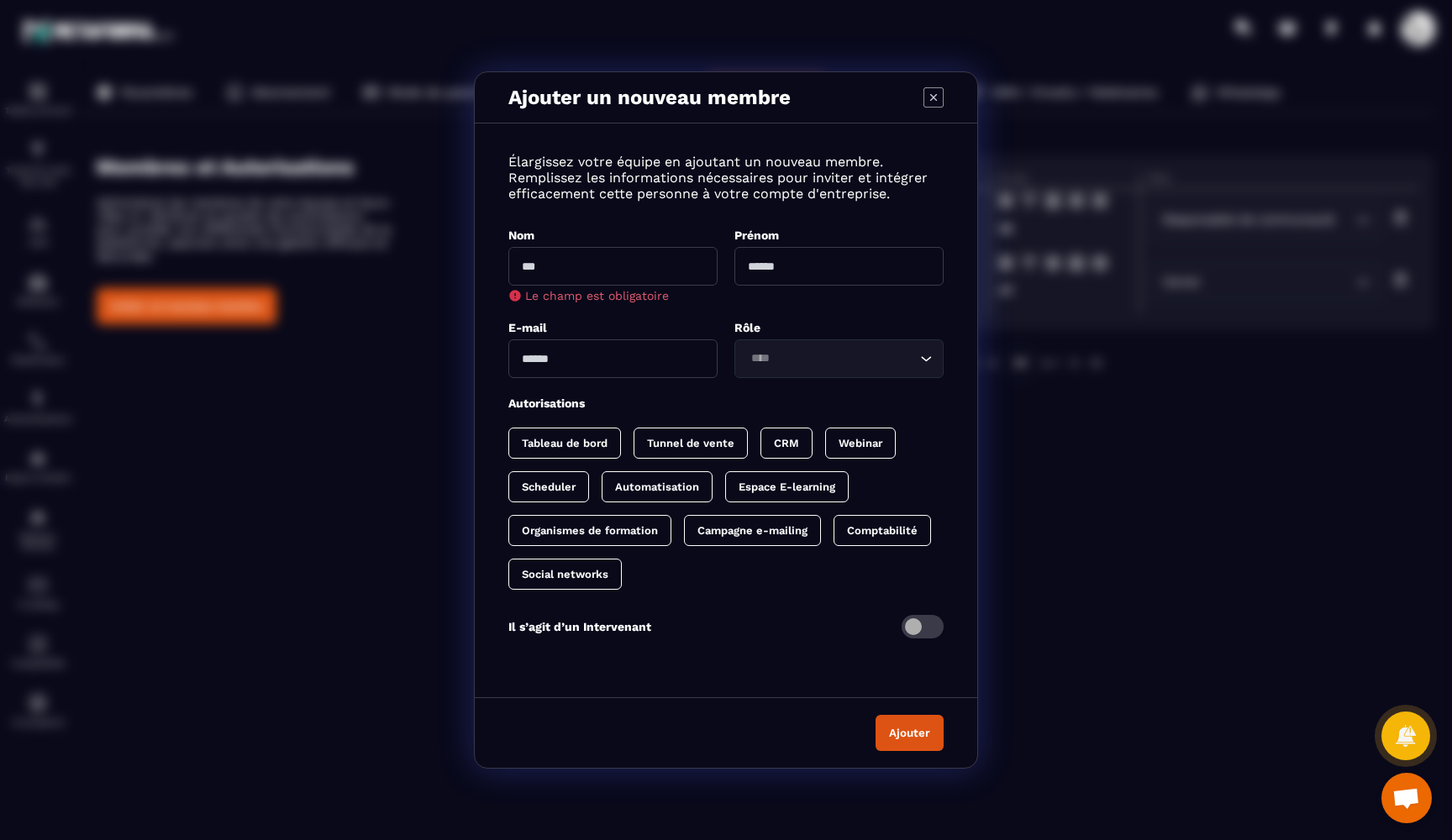
click at [573, 268] on input "Modal window" at bounding box center [612, 266] width 209 height 38
type input "********"
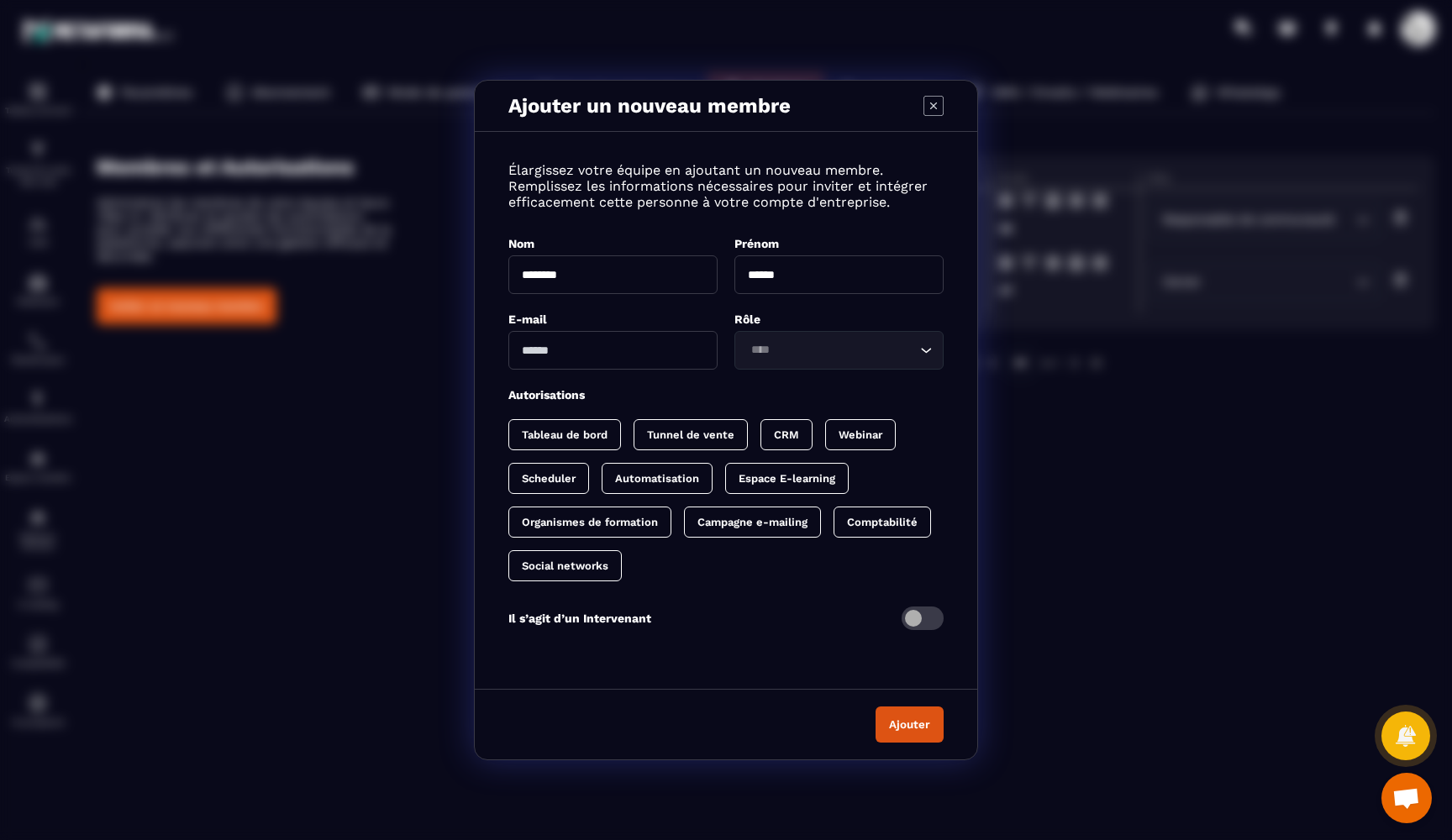
type input "******"
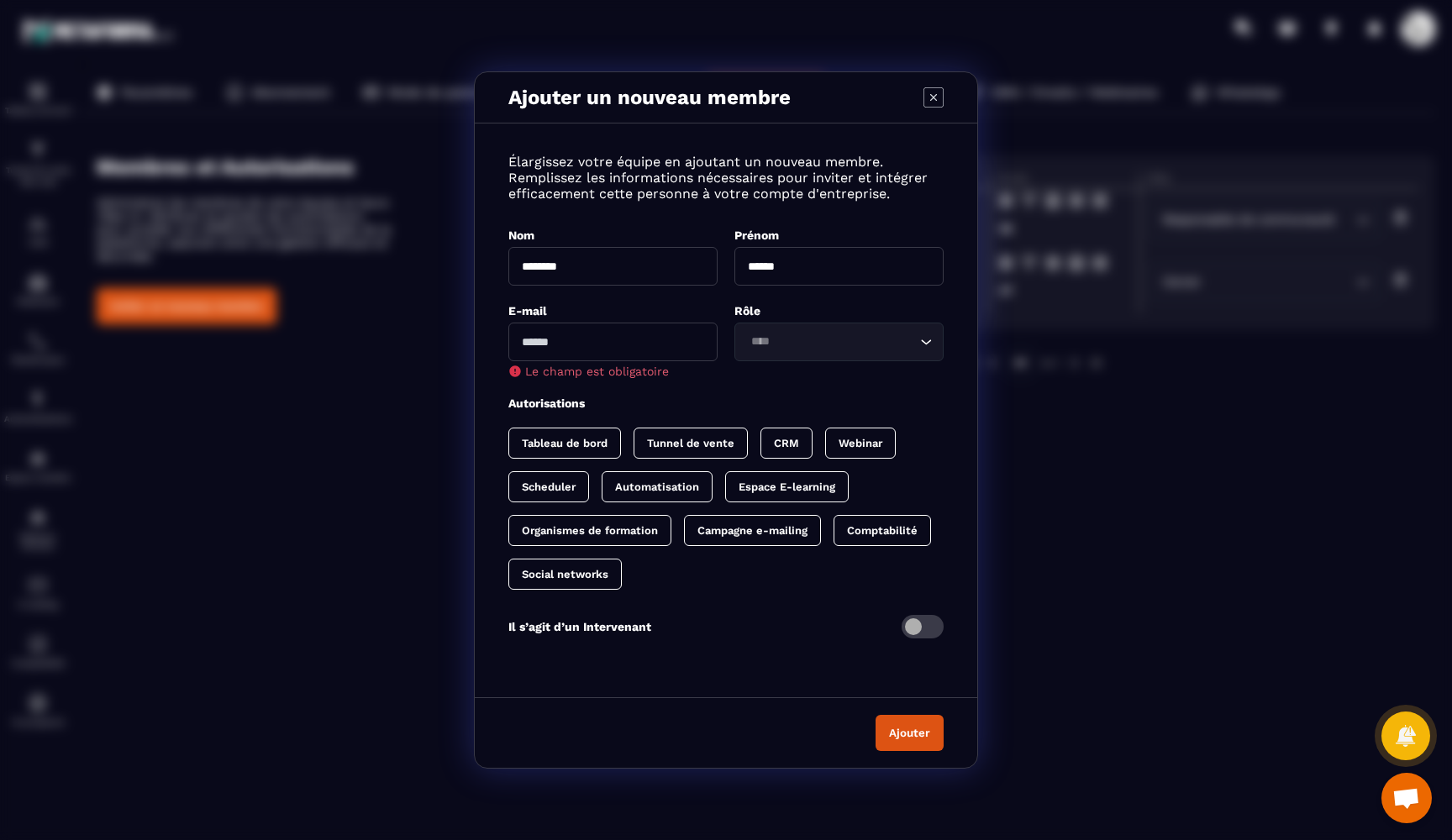
paste input "**********"
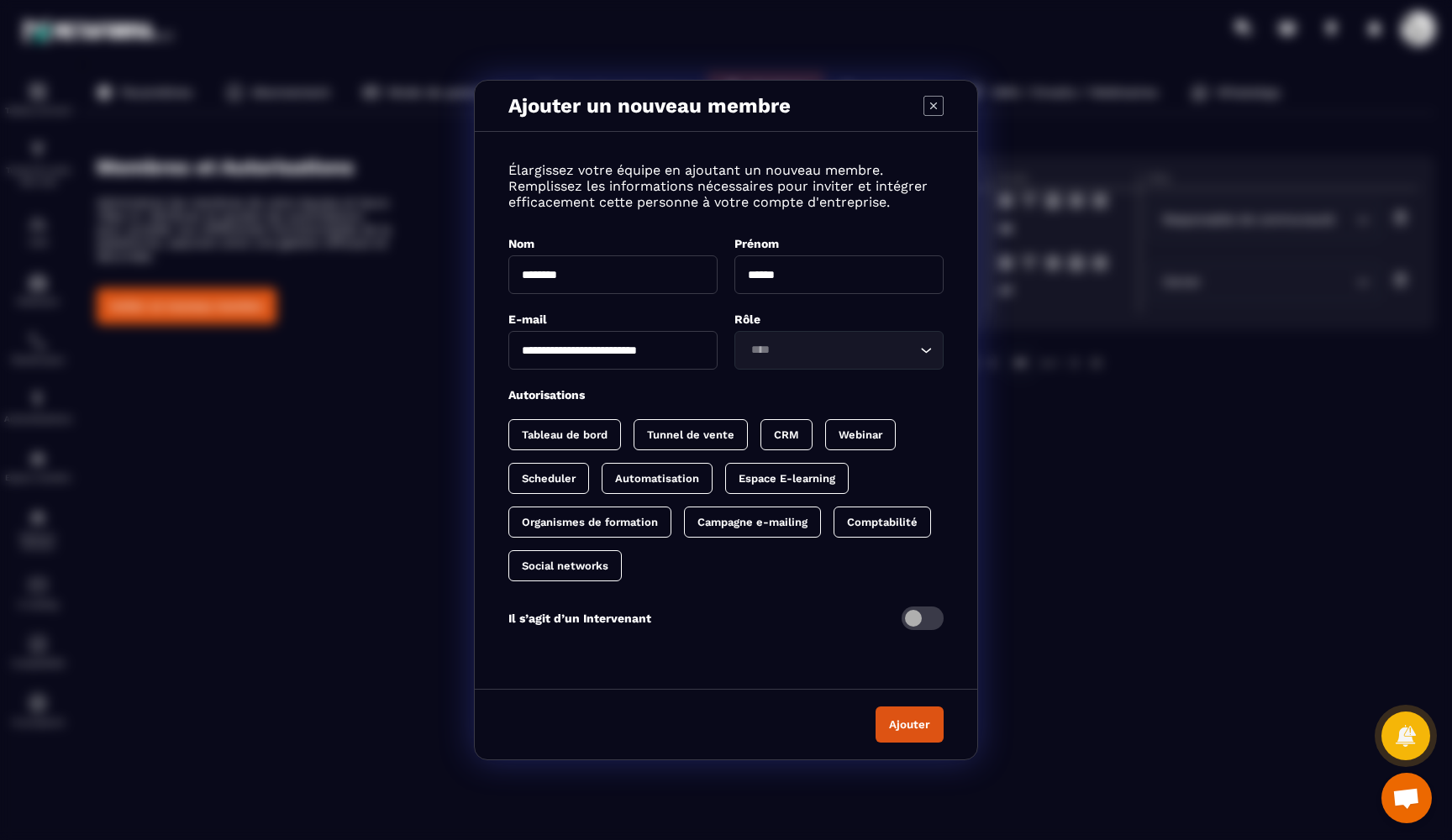
type input "**********"
click at [771, 367] on div "Loading..." at bounding box center [838, 350] width 209 height 38
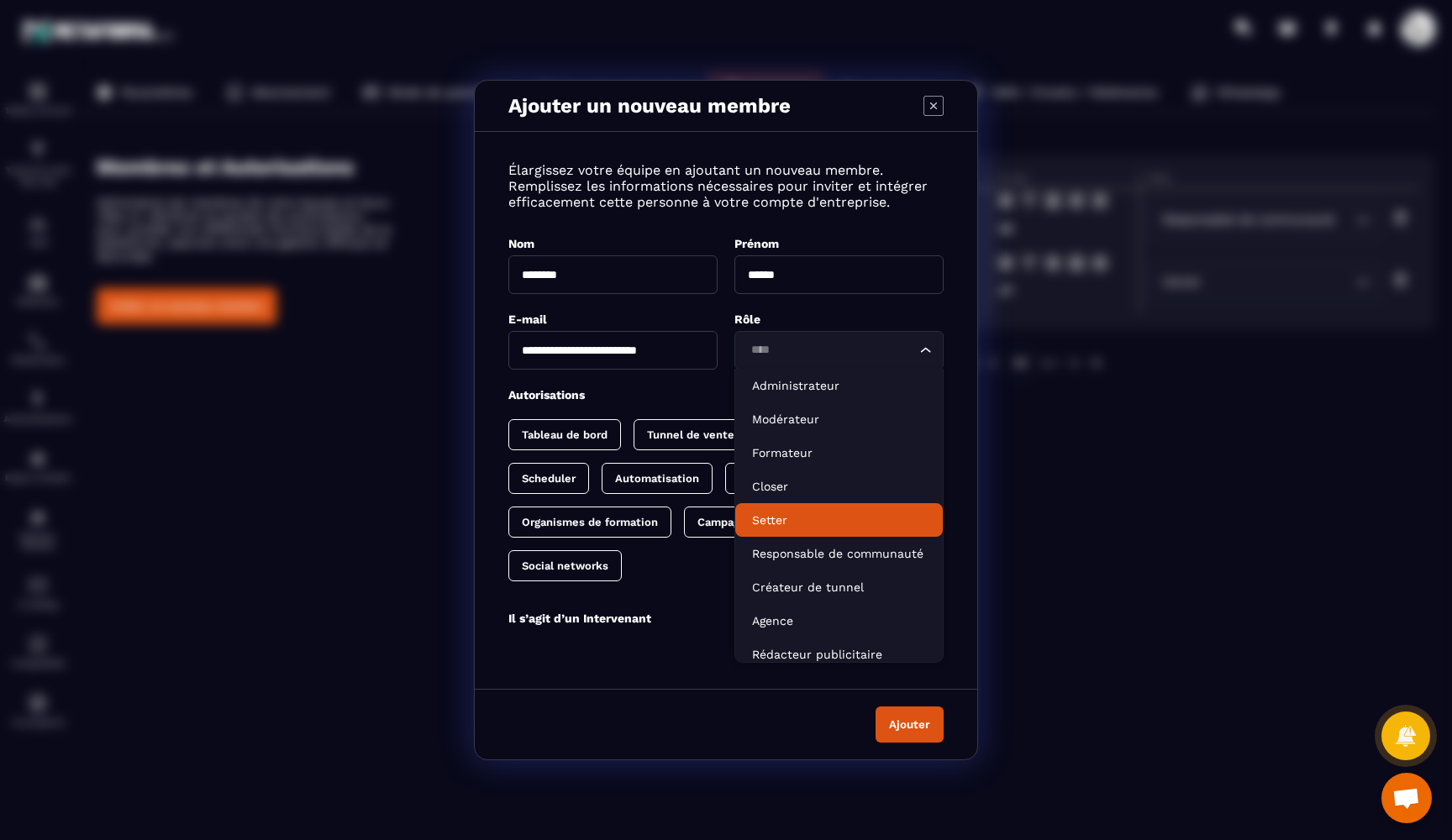
click at [805, 520] on p "Setter" at bounding box center [838, 520] width 174 height 16
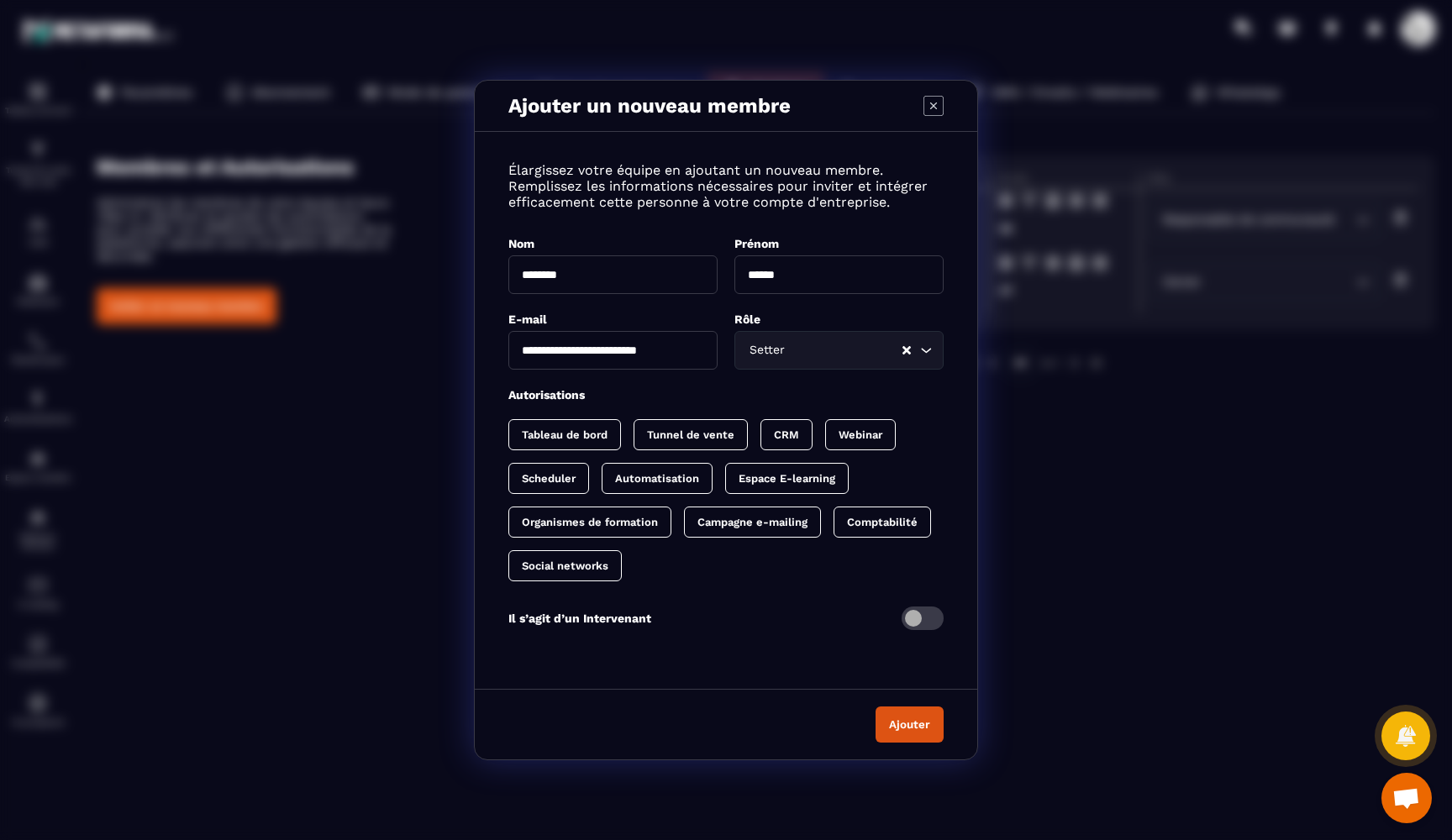
click at [789, 352] on input "Search for option" at bounding box center [844, 350] width 112 height 18
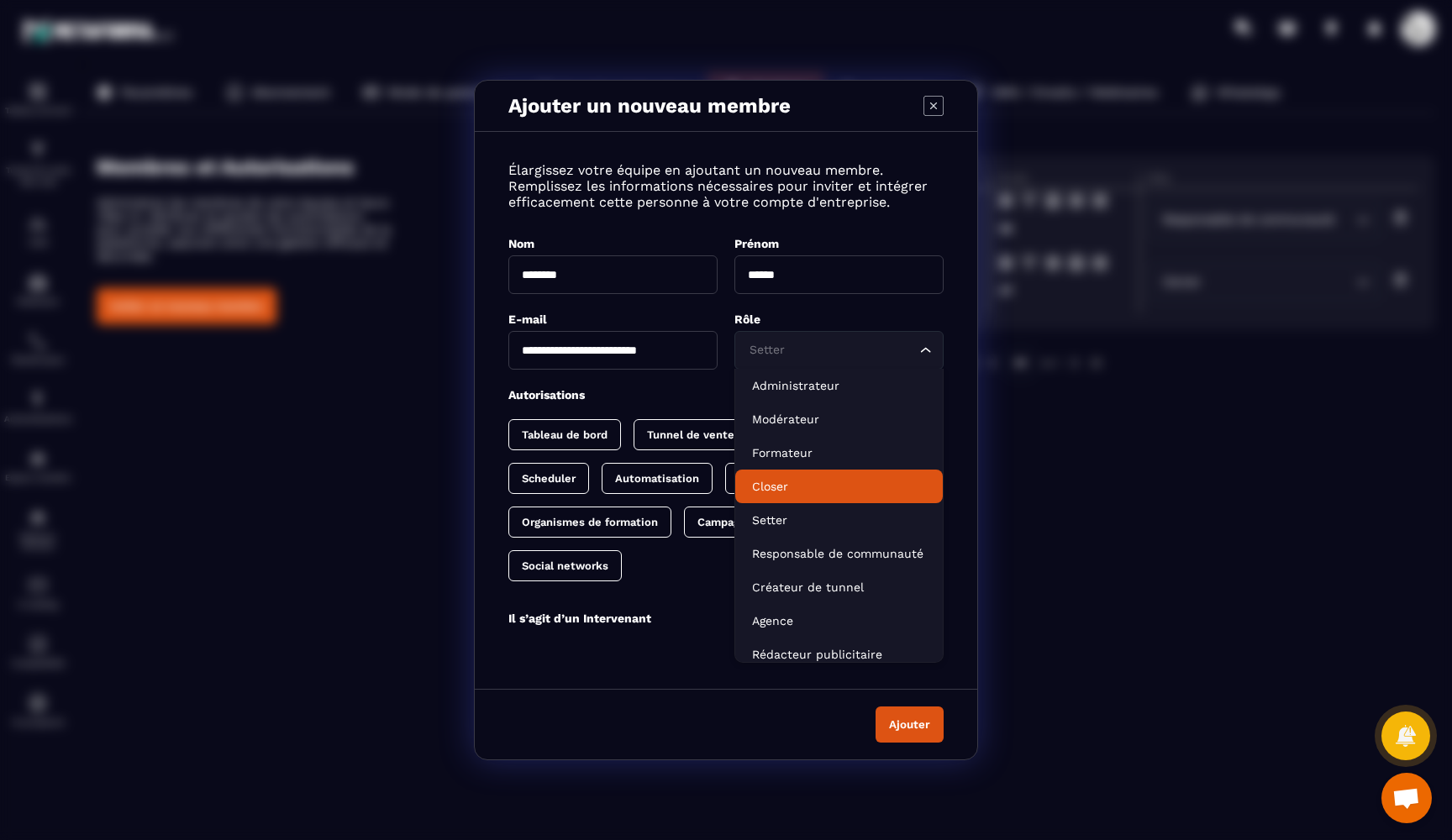
click at [783, 485] on p "Closer" at bounding box center [838, 486] width 174 height 16
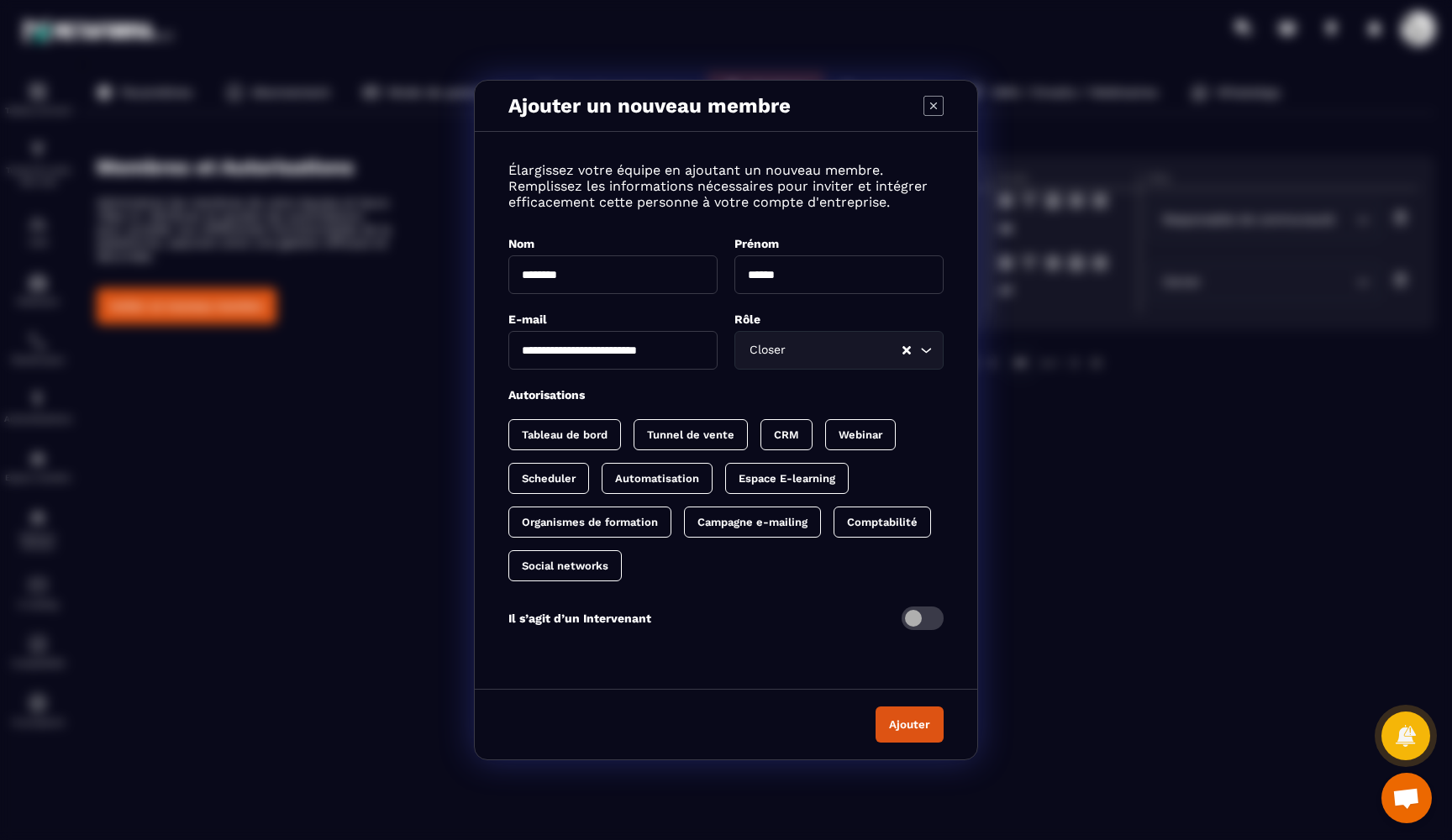
click at [818, 359] on input "Search for option" at bounding box center [845, 350] width 112 height 18
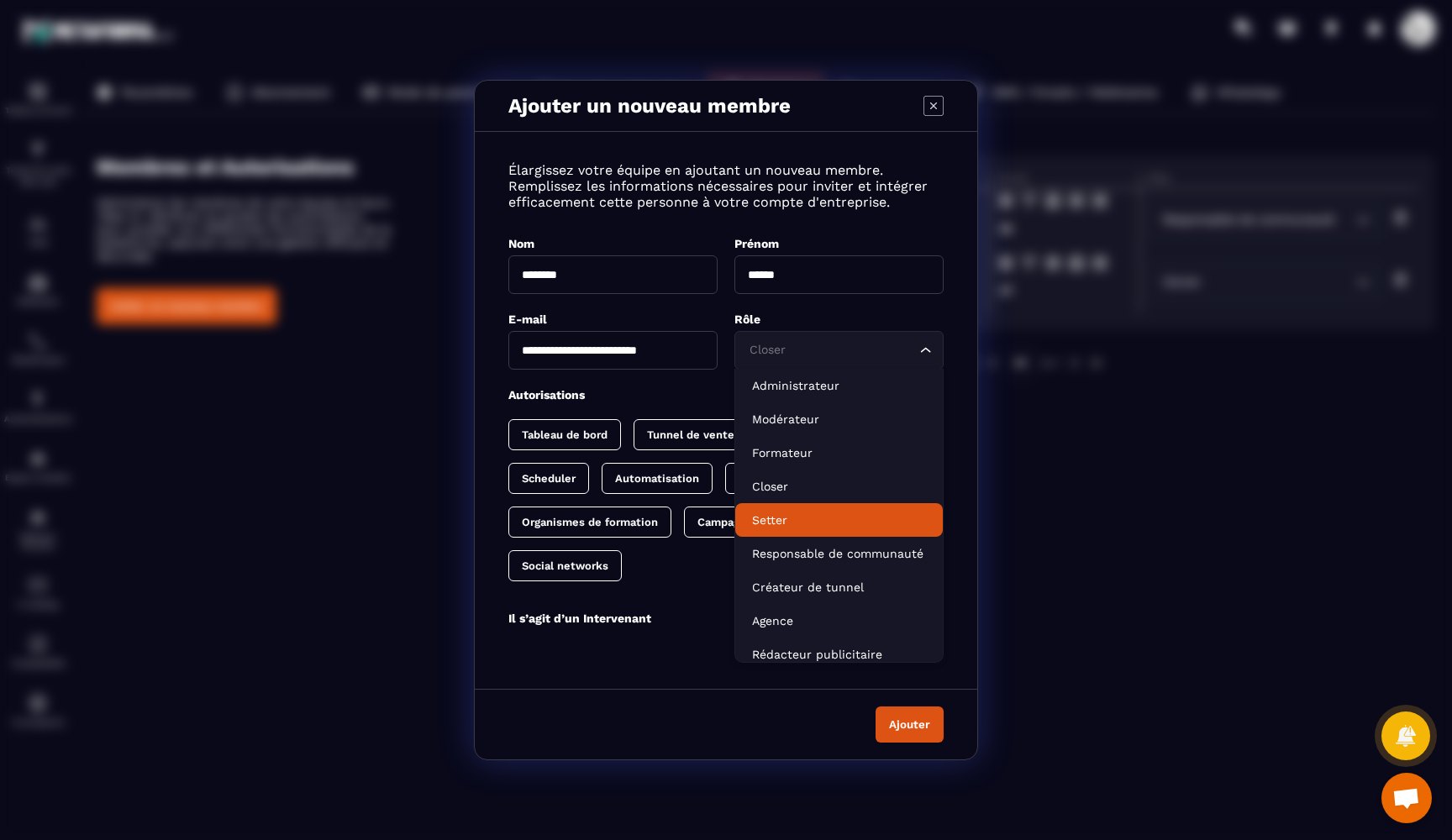
click at [793, 527] on p "Setter" at bounding box center [838, 520] width 174 height 16
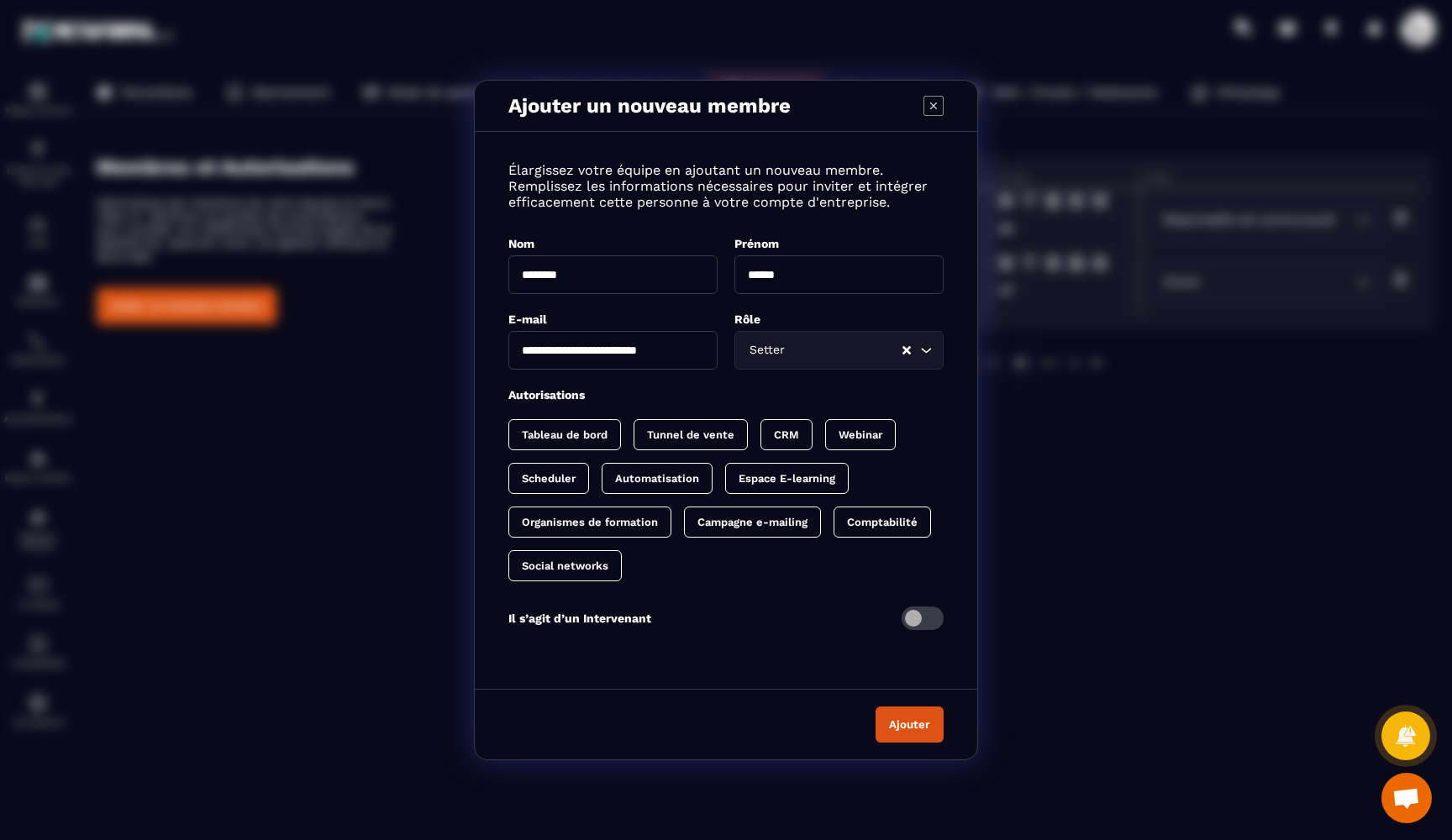
click at [793, 322] on div "Rôle" at bounding box center [838, 319] width 209 height 16
click at [785, 344] on div "Setter" at bounding box center [823, 350] width 159 height 18
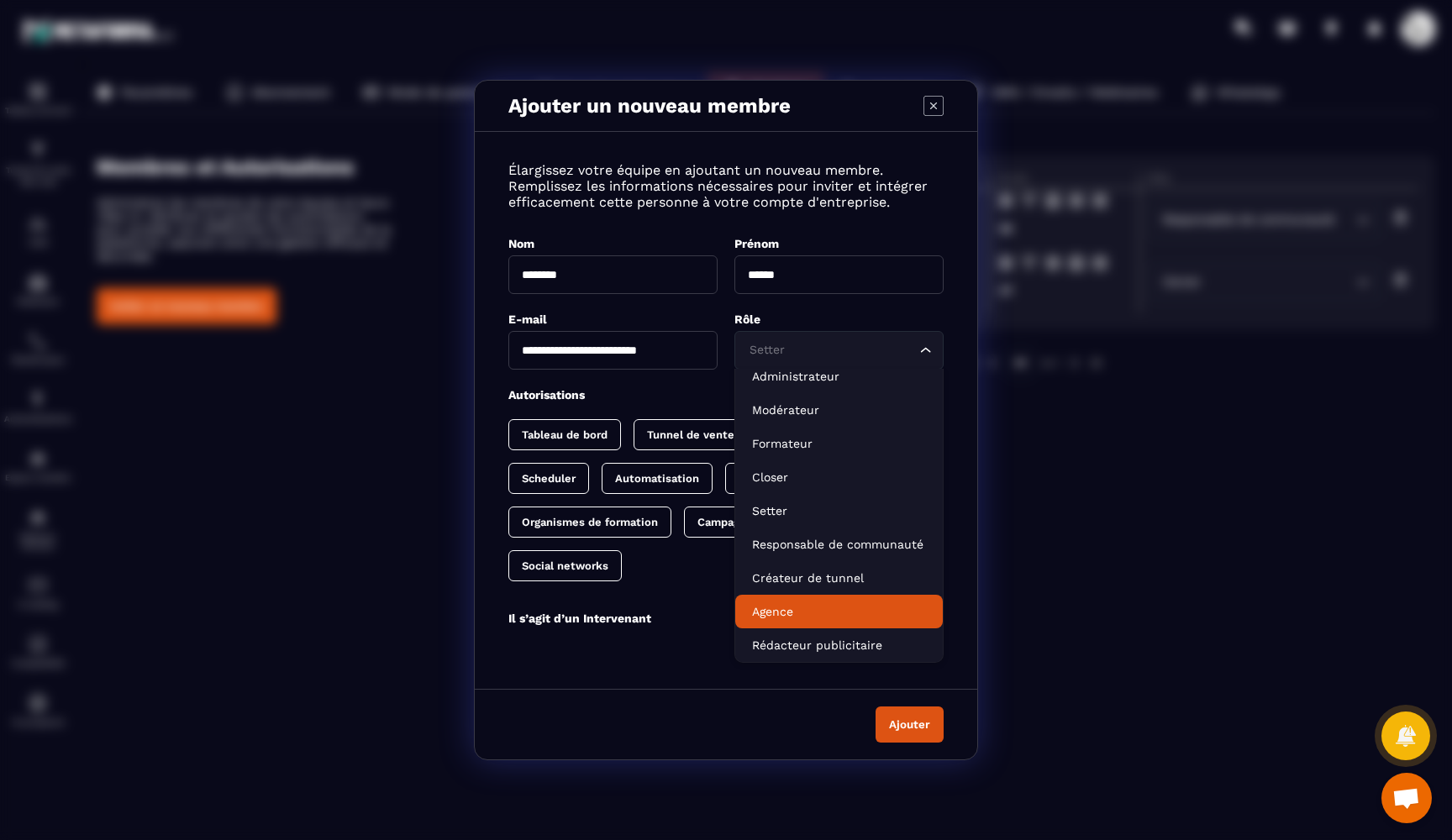
scroll to position [9, 0]
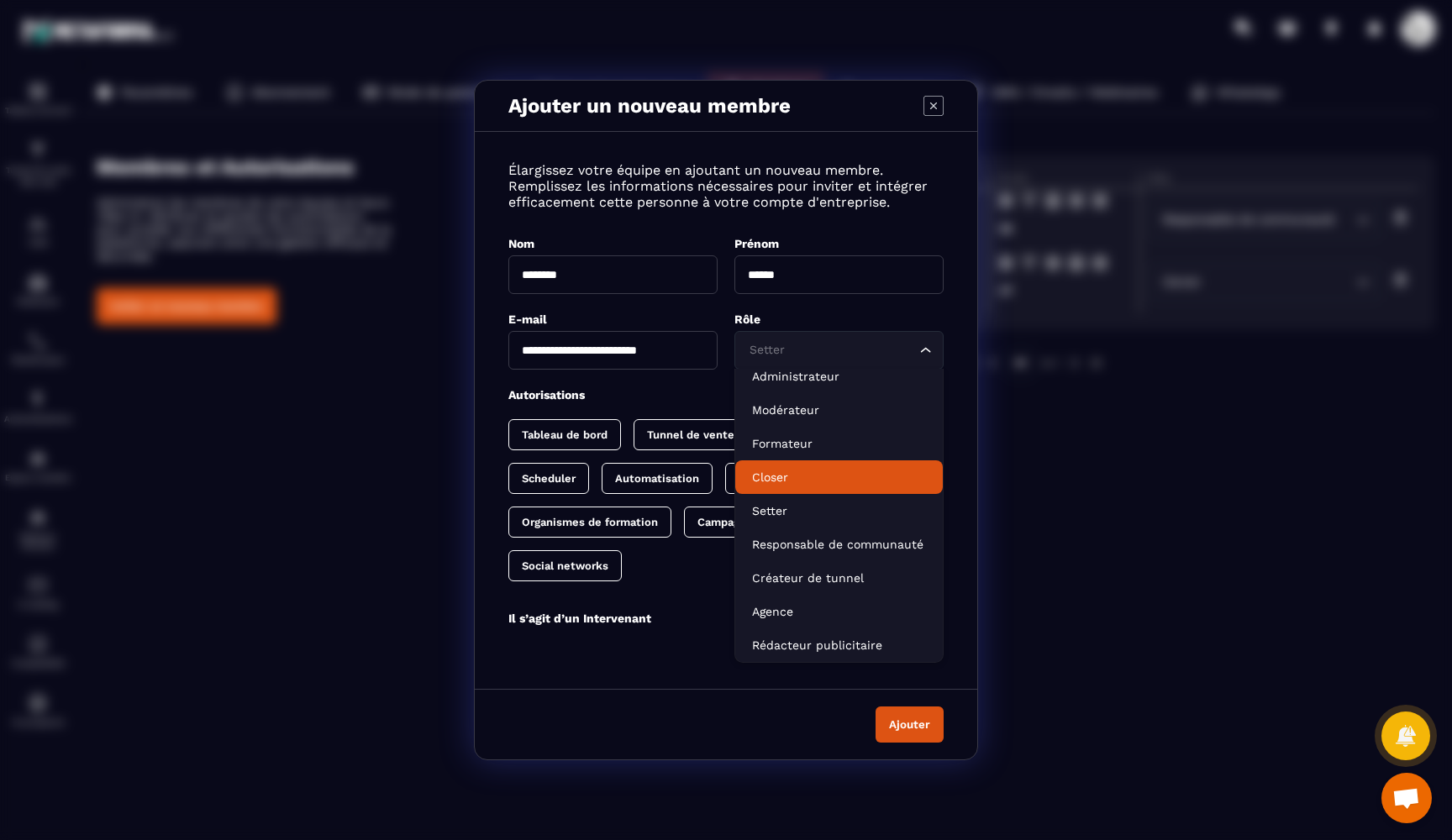
click at [795, 482] on p "Closer" at bounding box center [838, 477] width 174 height 16
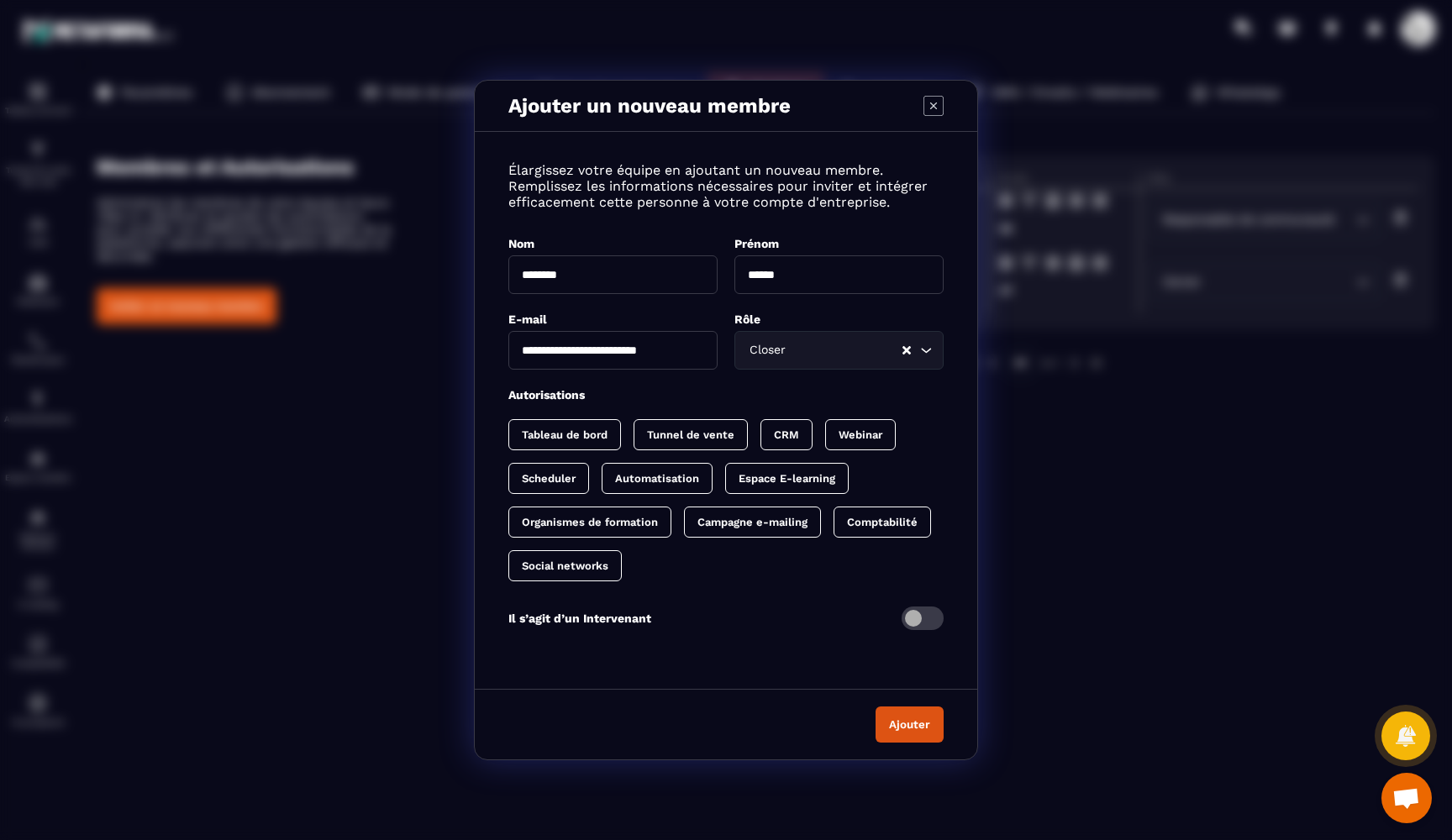
click at [587, 439] on p "Tableau de bord" at bounding box center [565, 435] width 86 height 13
click at [673, 437] on p "Tunnel de vente" at bounding box center [708, 435] width 88 height 13
click at [793, 448] on div "CRM" at bounding box center [819, 435] width 52 height 31
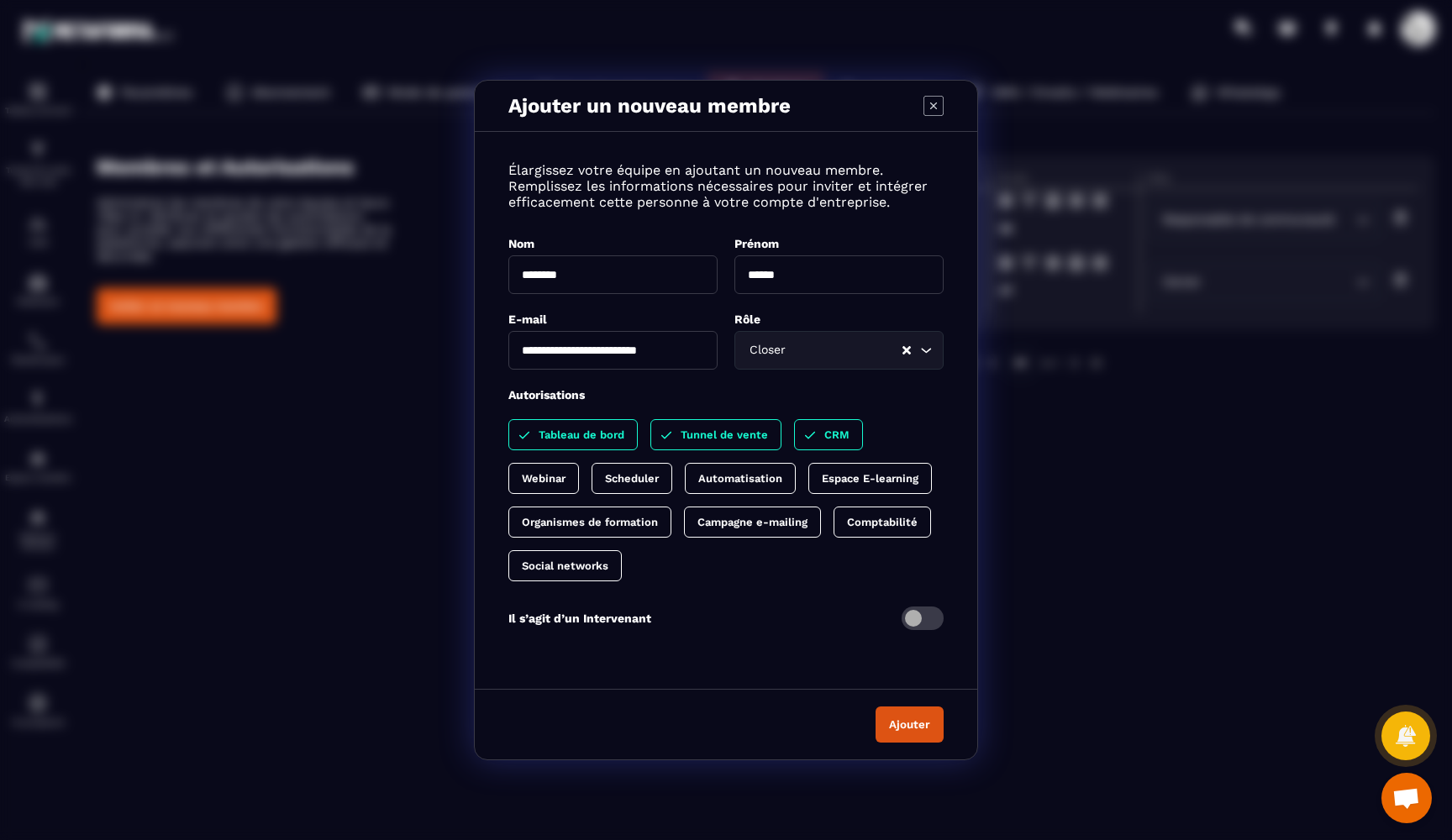
click at [835, 473] on p "Espace E-learning" at bounding box center [870, 479] width 97 height 13
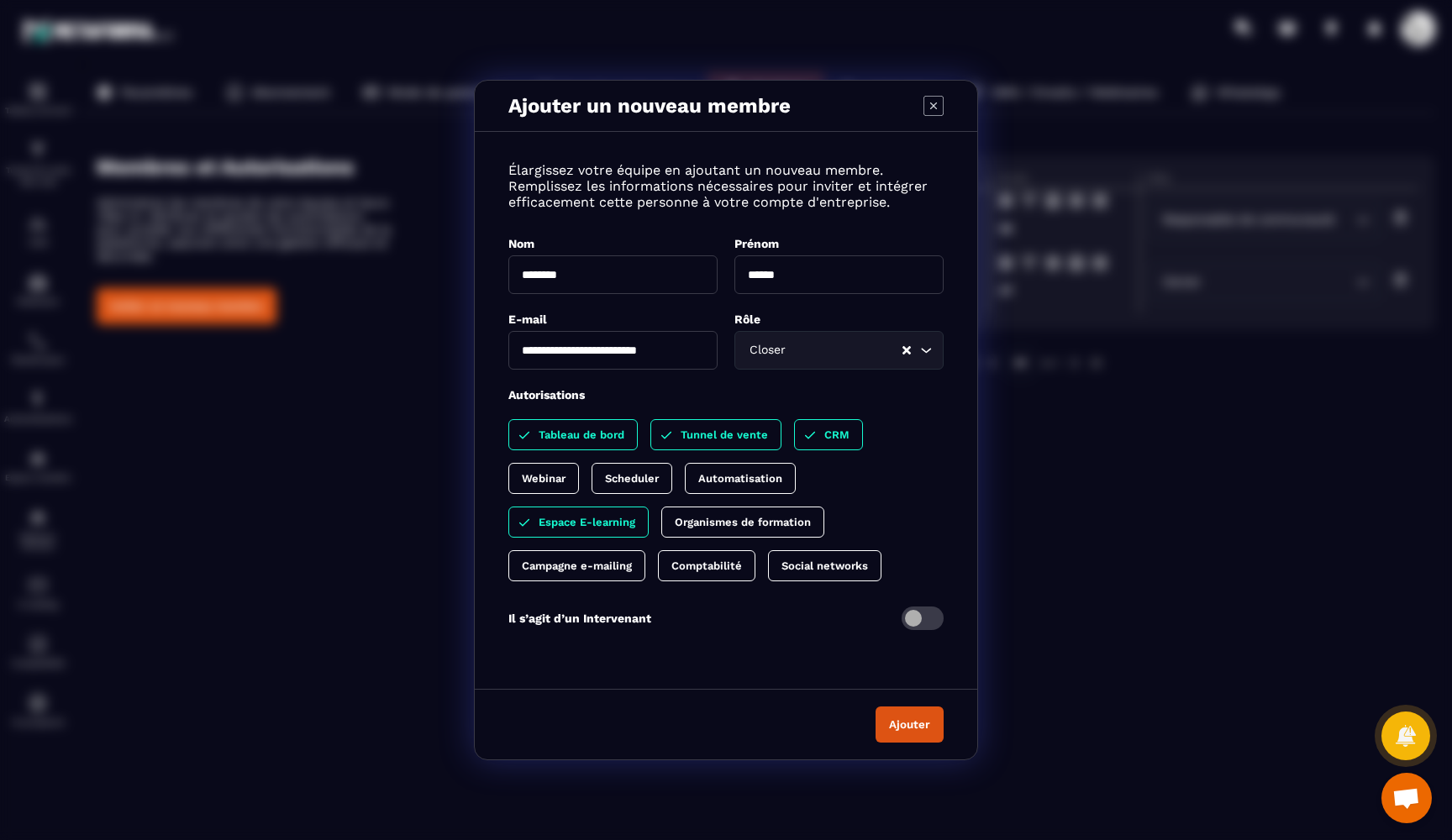
click at [708, 470] on div "Automatisation" at bounding box center [741, 479] width 111 height 31
click at [635, 482] on p "Scheduler" at bounding box center [631, 479] width 54 height 13
click at [544, 471] on div "Webinar" at bounding box center [543, 479] width 70 height 31
click at [687, 518] on p "Organismes de formation" at bounding box center [742, 523] width 136 height 13
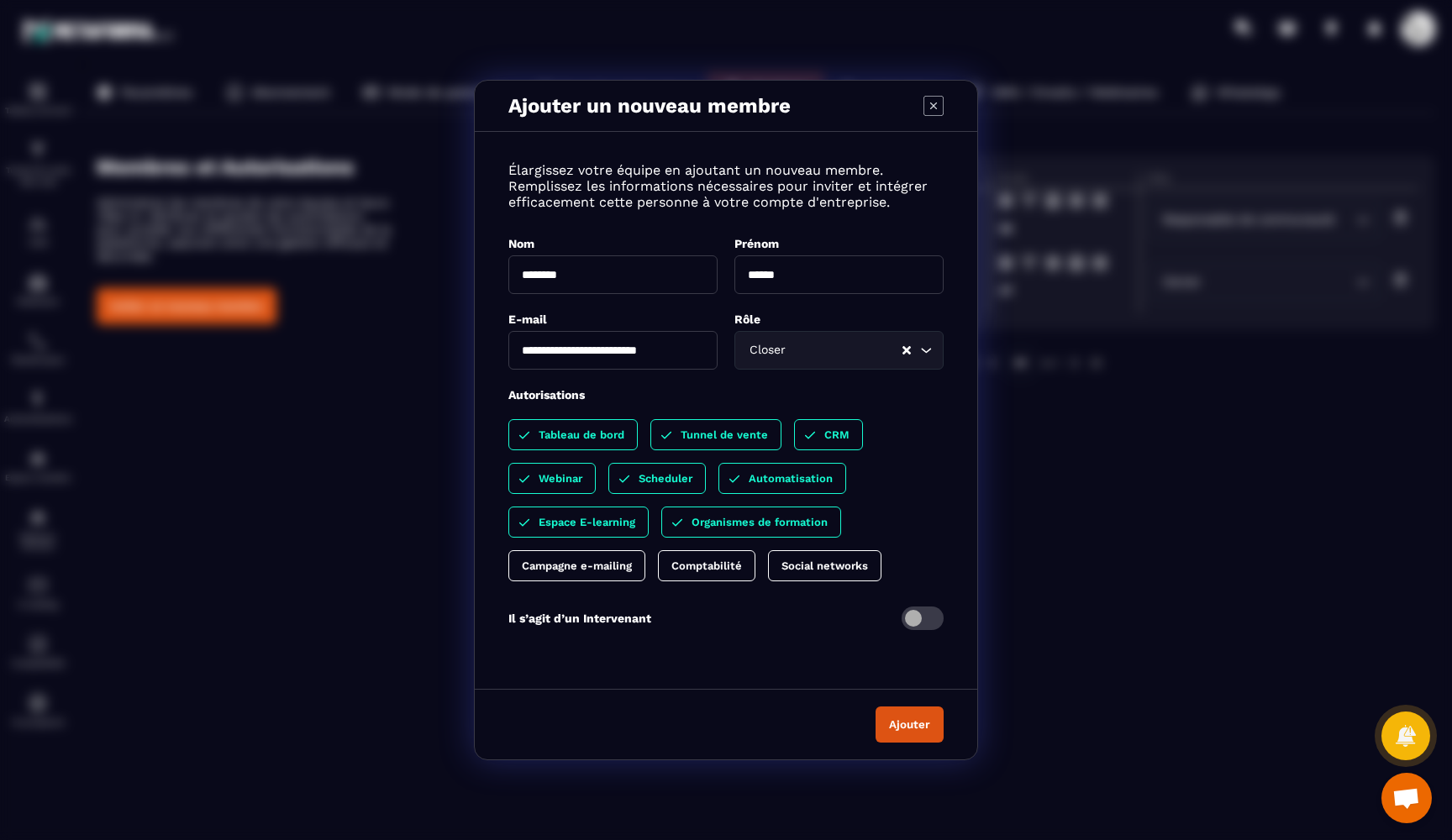
click at [599, 555] on div "Campagne e-mailing" at bounding box center [576, 565] width 137 height 31
click at [829, 565] on p "Social networks" at bounding box center [841, 565] width 87 height 13
click at [923, 731] on button "Ajouter" at bounding box center [909, 725] width 68 height 36
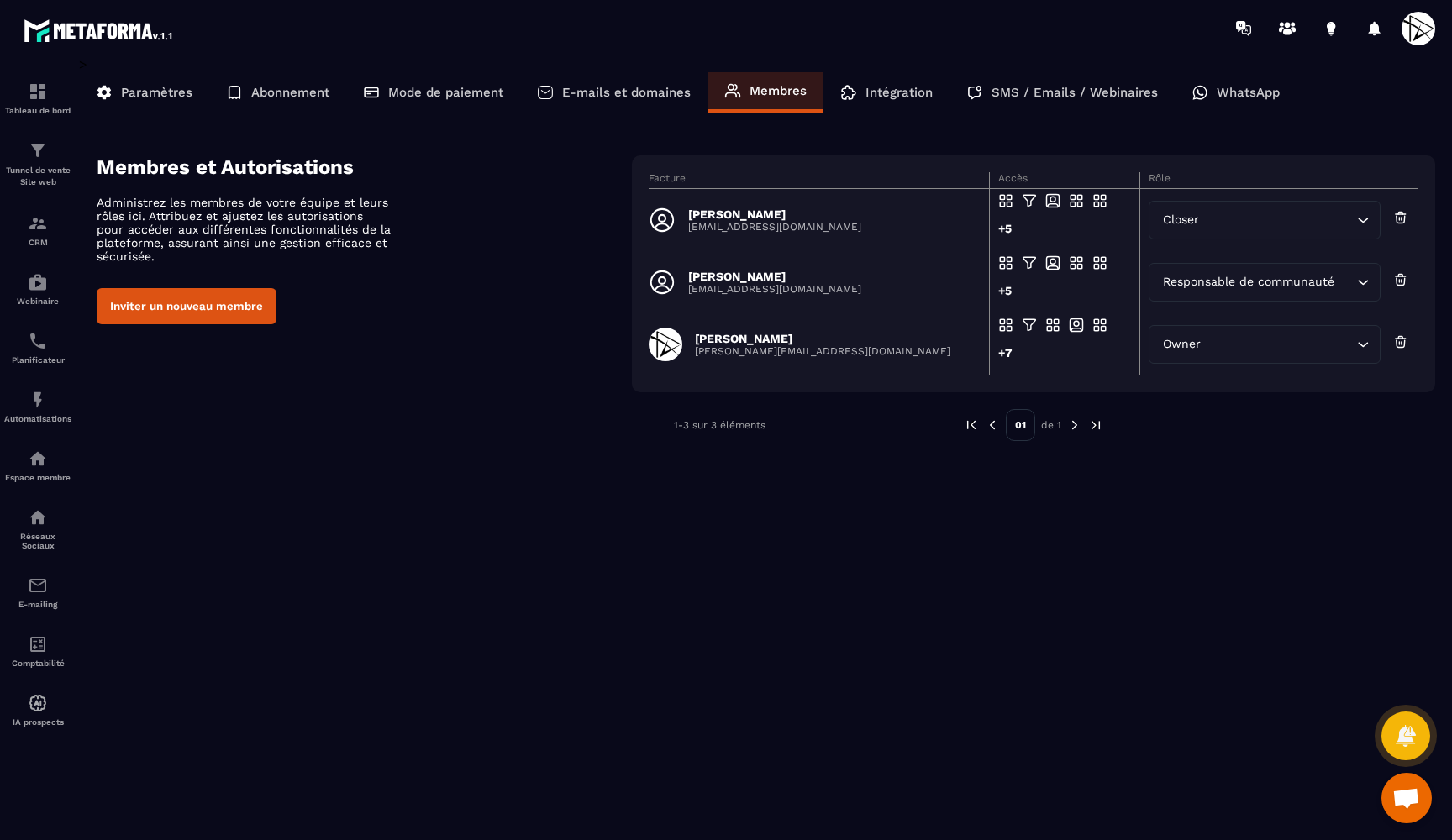
click at [1420, 35] on span at bounding box center [1417, 28] width 34 height 34
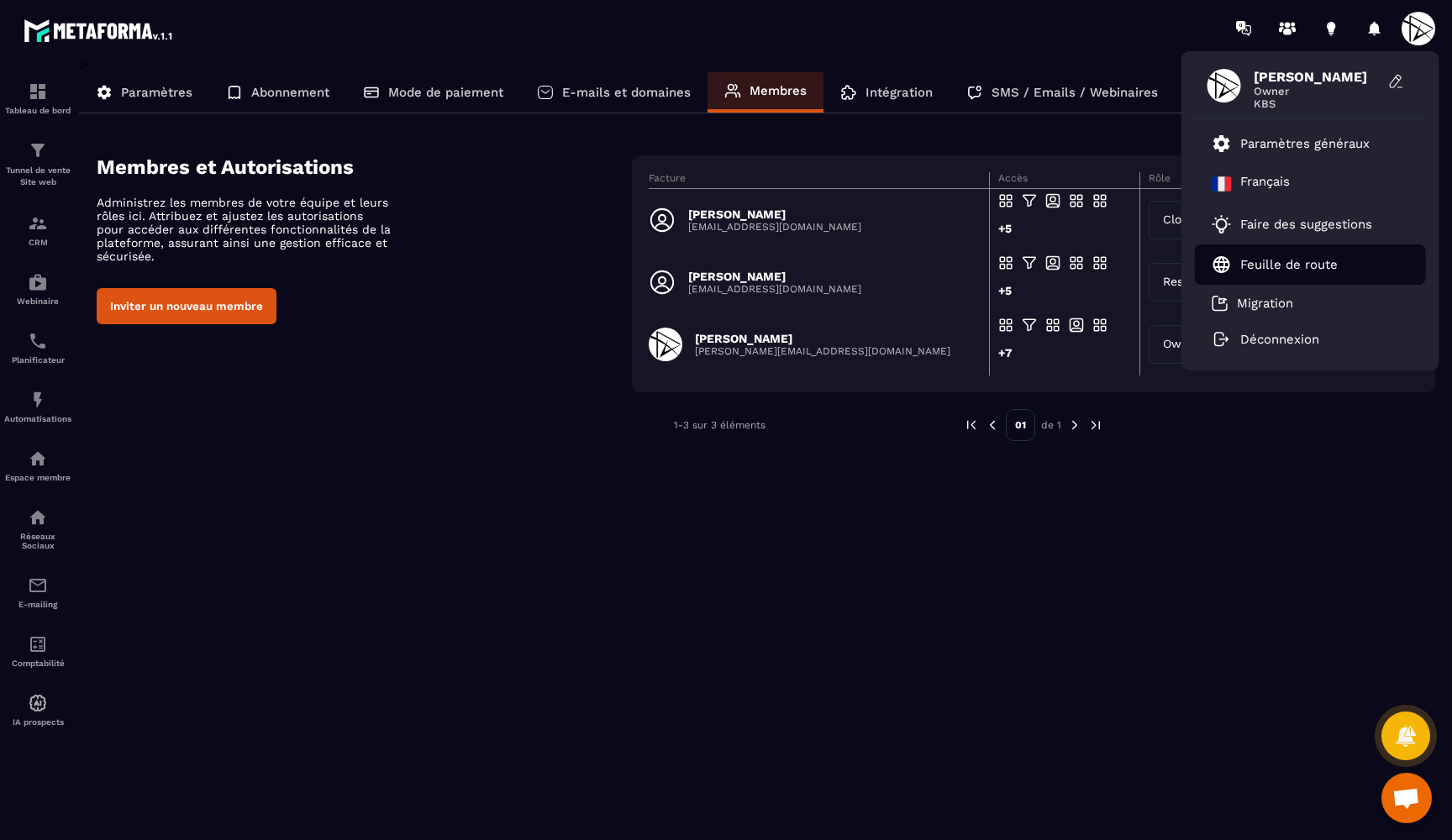
click at [1274, 262] on p "Feuille de route" at bounding box center [1289, 264] width 98 height 16
click at [426, 643] on div "> Paramètres Abonnement Mode de paiement E-mails et domaines Membres Intégratio…" at bounding box center [757, 437] width 1356 height 761
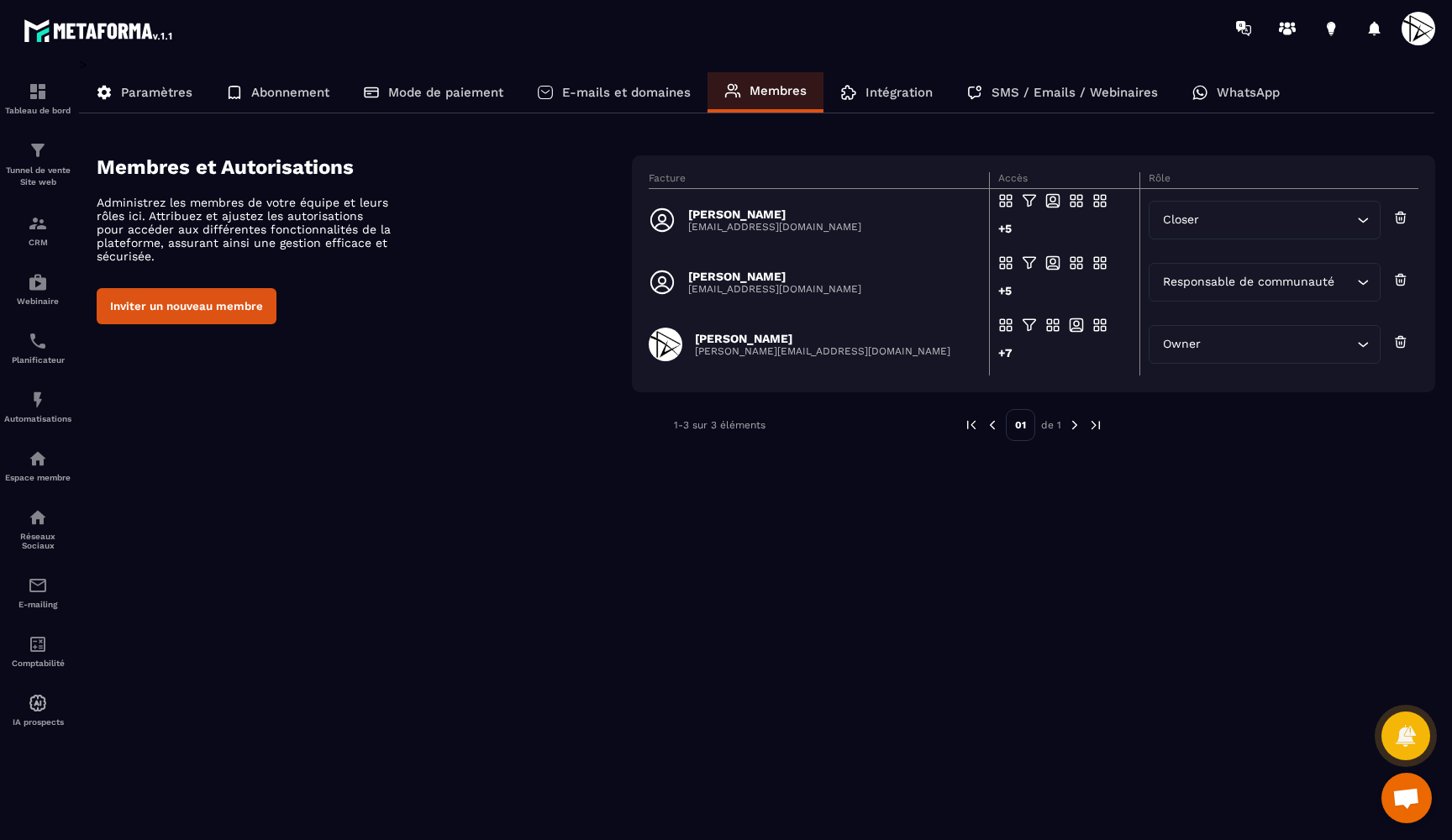
click at [1055, 96] on p "SMS / Emails / Webinaires" at bounding box center [1074, 92] width 166 height 16
